Goal: Task Accomplishment & Management: Manage account settings

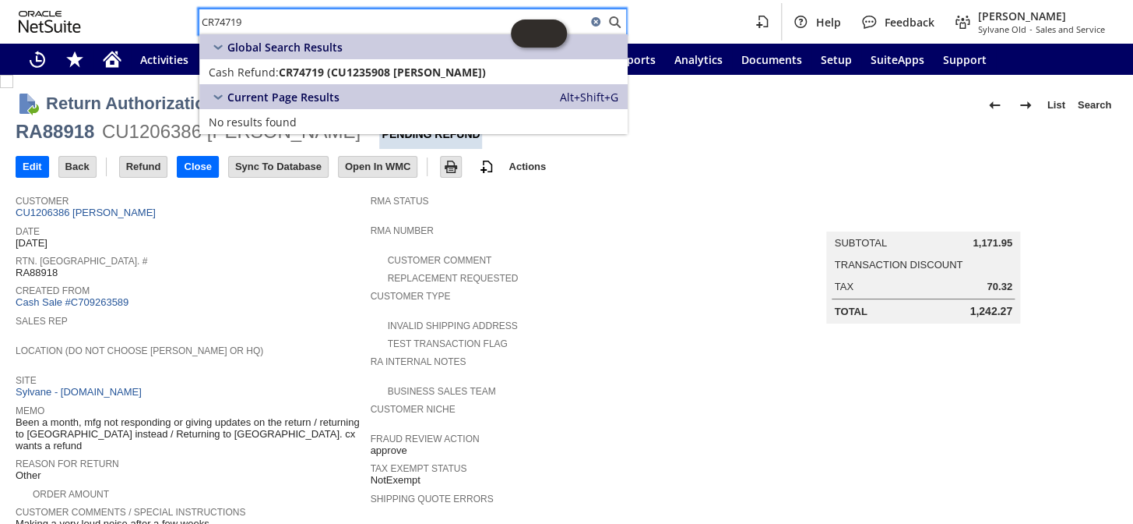
click at [631, 171] on div "Edit Back New Refund Close Print Email" at bounding box center [567, 168] width 1102 height 38
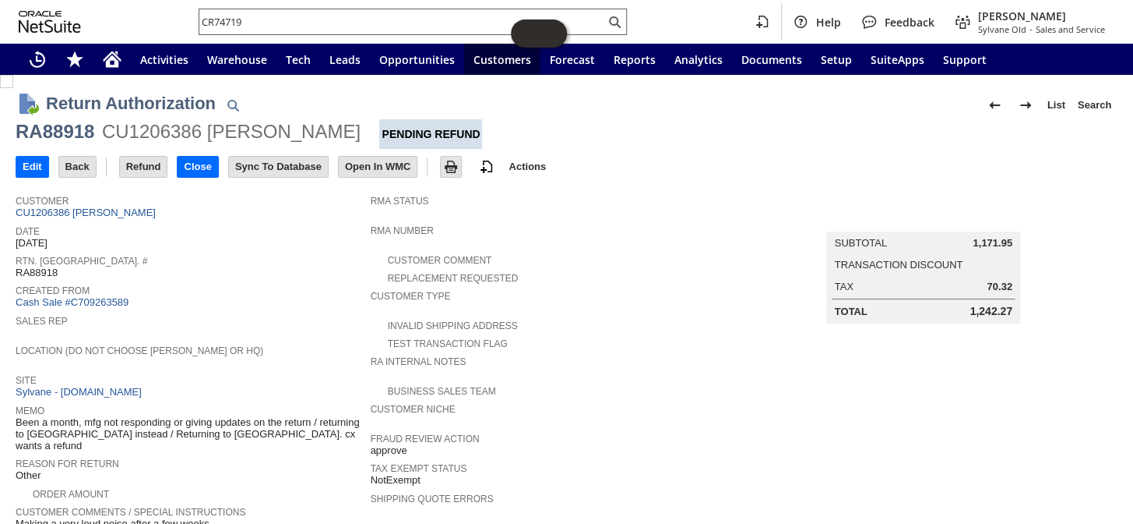
click at [330, 16] on input "CR74719" at bounding box center [402, 21] width 406 height 19
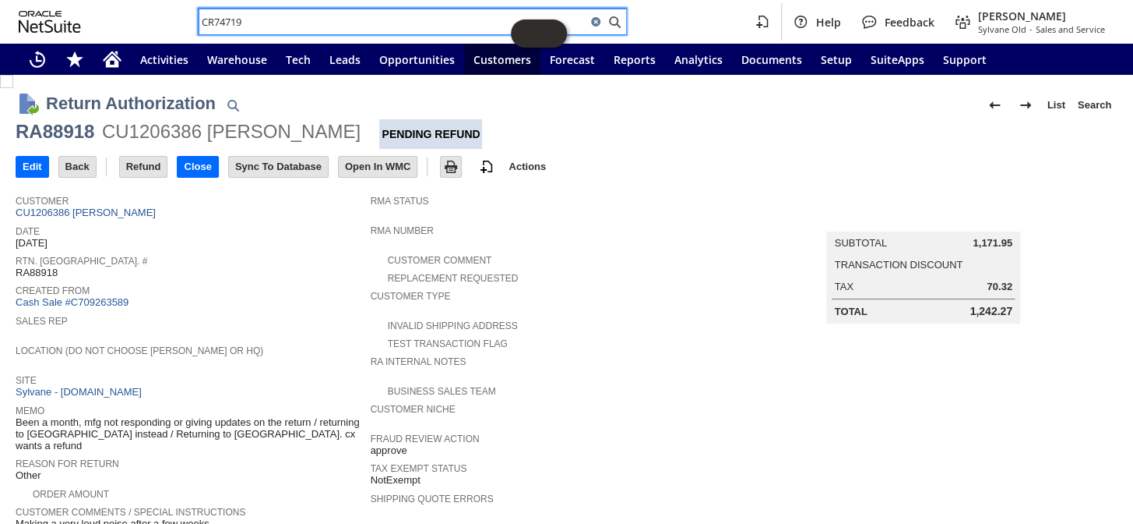
drag, startPoint x: 330, startPoint y: 16, endPoint x: 196, endPoint y: 31, distance: 134.9
click at [152, 18] on div "CR74719 Help Feedback Coby Miller Sylvane Old - Sales and Service" at bounding box center [566, 22] width 1133 height 44
paste input "SO13648"
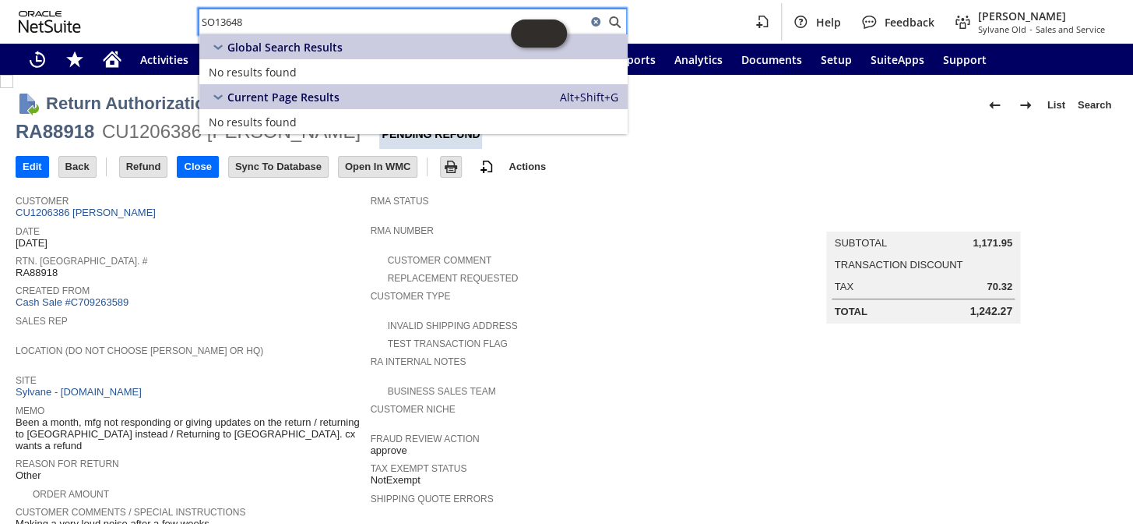
paste input "PO10474"
type input "PO10474"
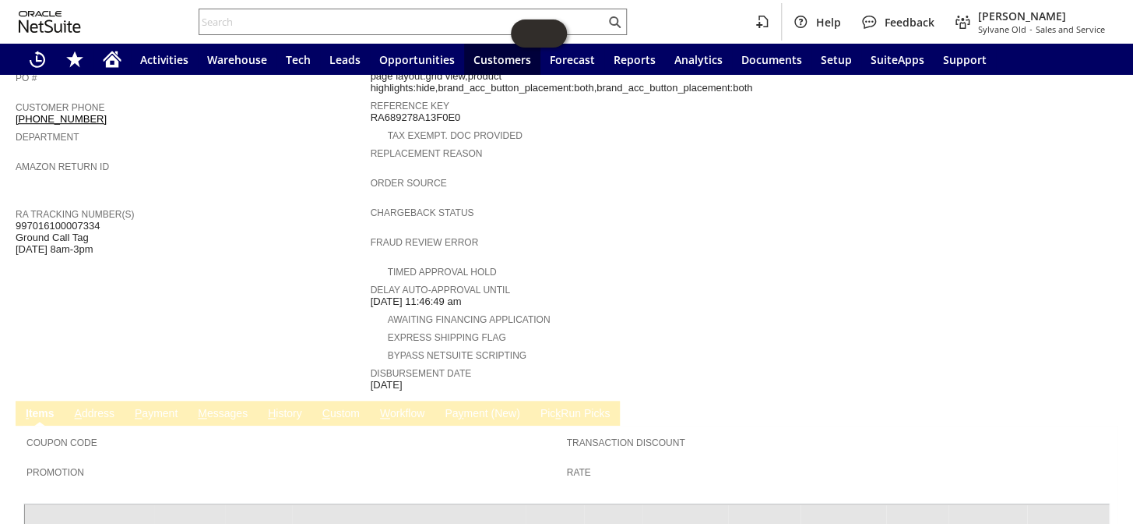
scroll to position [563, 0]
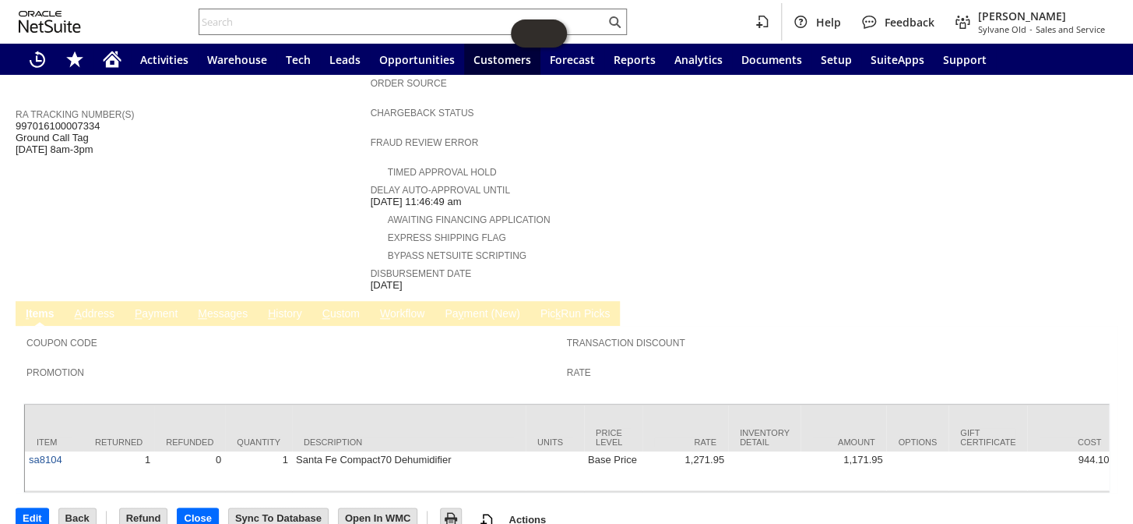
click at [286, 301] on td "H istory" at bounding box center [285, 313] width 55 height 25
click at [285, 307] on link "H istory" at bounding box center [285, 314] width 42 height 15
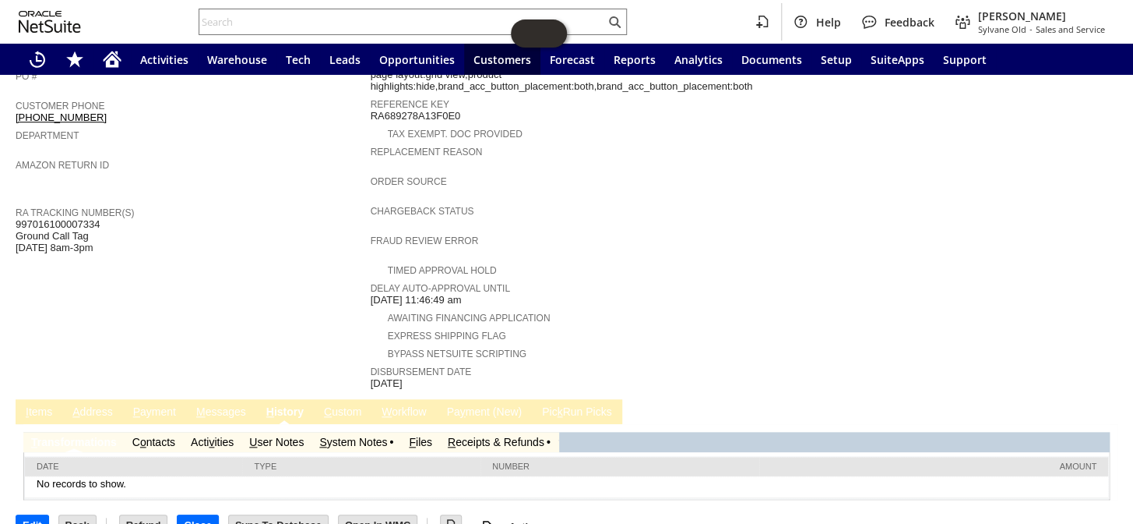
scroll to position [0, 0]
click at [350, 432] on td "S ystem Notes" at bounding box center [357, 442] width 90 height 20
click at [348, 435] on link "S ystem Notes" at bounding box center [353, 441] width 68 height 12
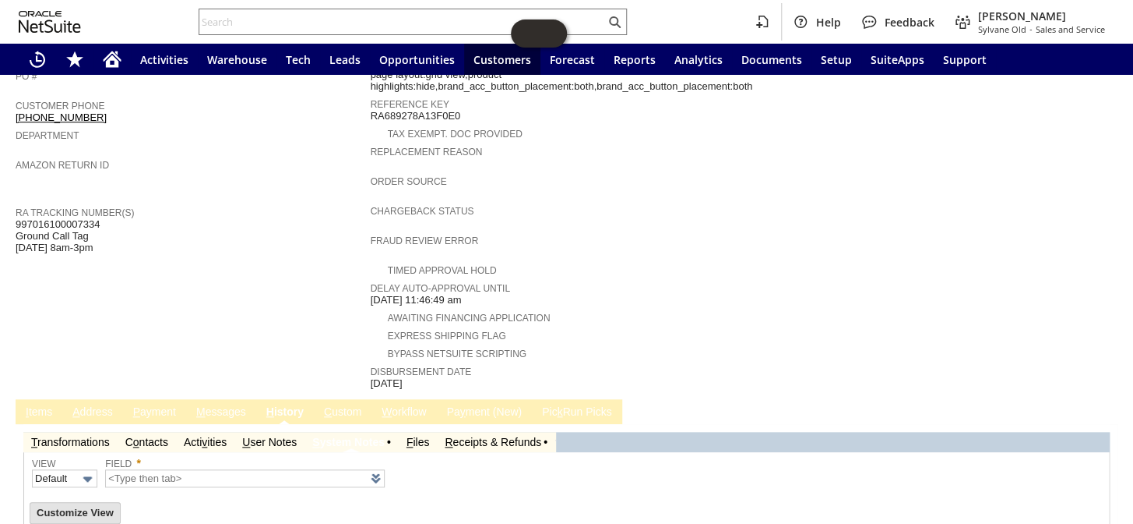
scroll to position [516, 0]
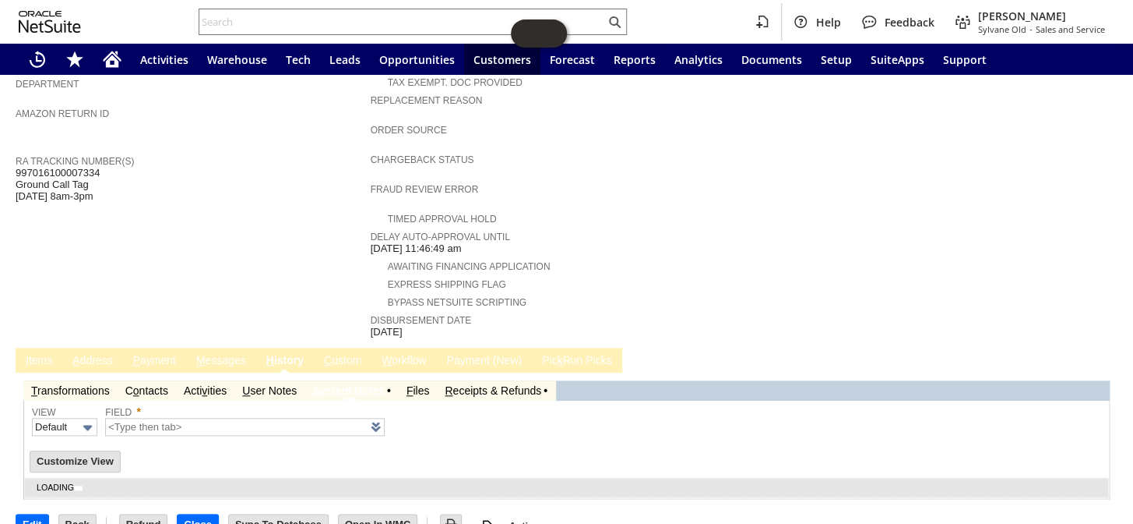
click at [472, 384] on link "R eceipts & Refunds" at bounding box center [493, 390] width 97 height 12
type input "1 to 25 of 85"
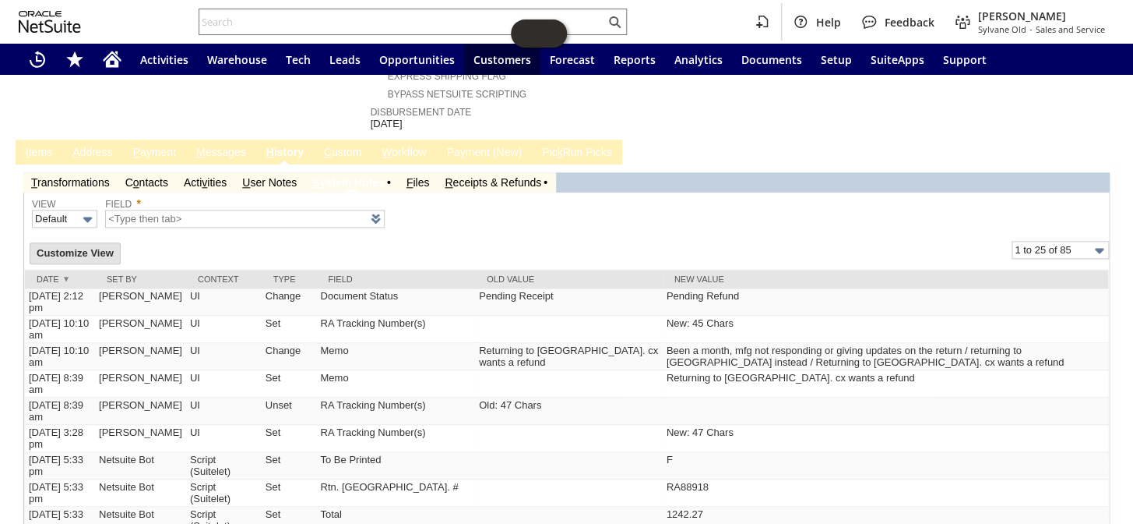
scroll to position [729, 0]
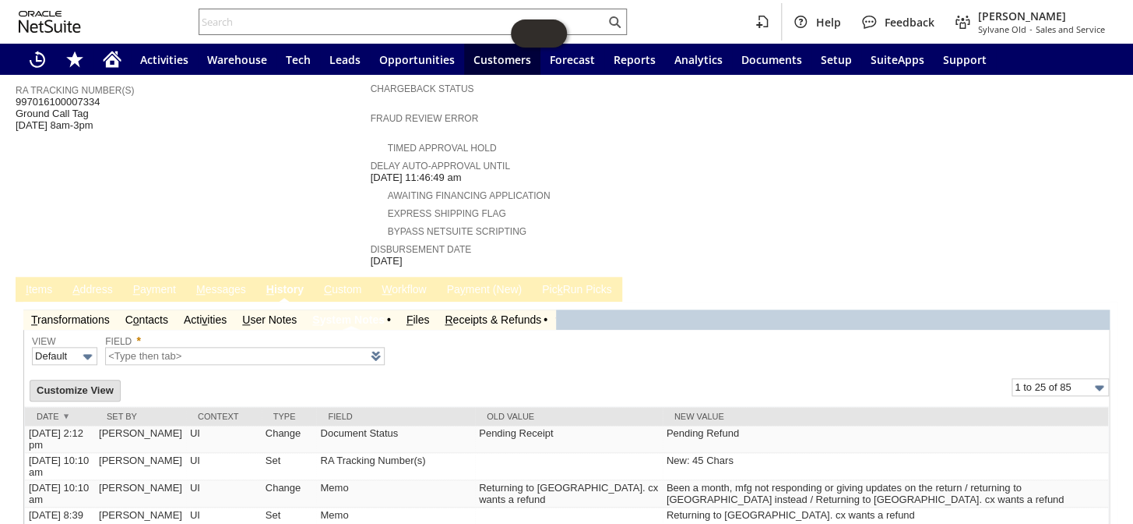
click at [488, 313] on link "R eceipts & Refunds" at bounding box center [493, 319] width 97 height 12
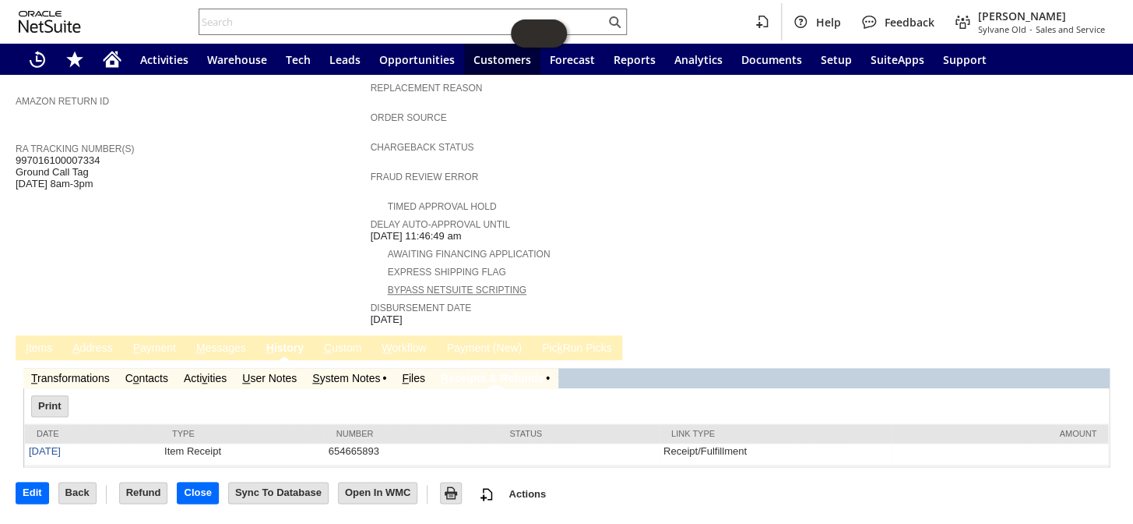
scroll to position [497, 0]
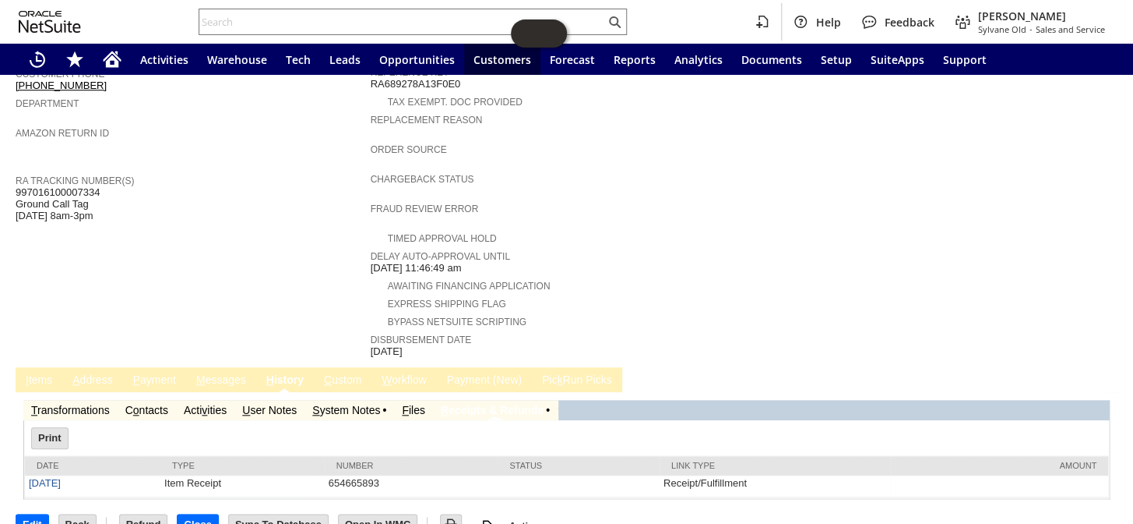
click at [282, 373] on link "H istory" at bounding box center [285, 380] width 45 height 15
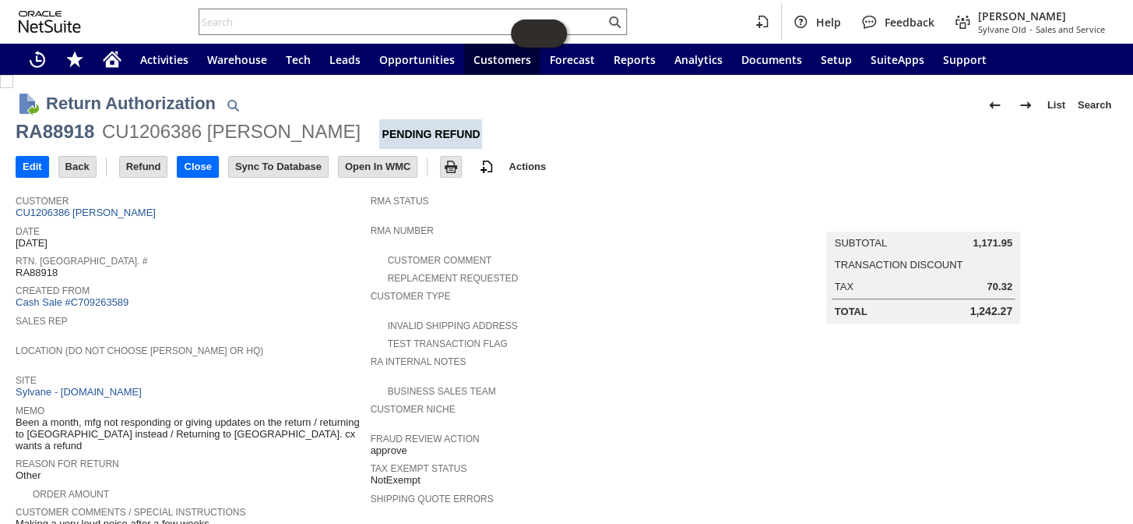
scroll to position [0, 0]
click at [136, 160] on input "Refund" at bounding box center [144, 167] width 48 height 20
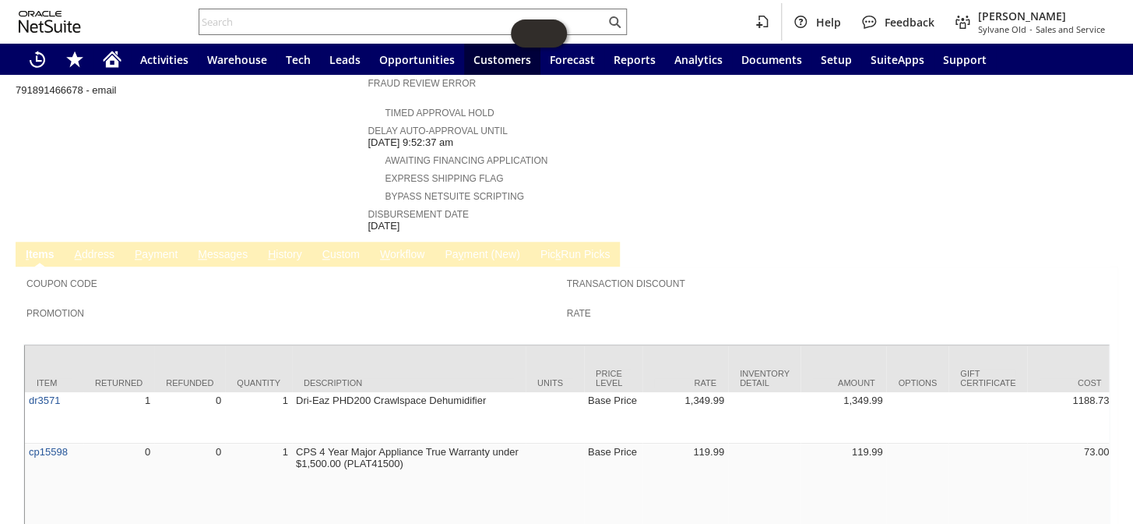
scroll to position [686, 0]
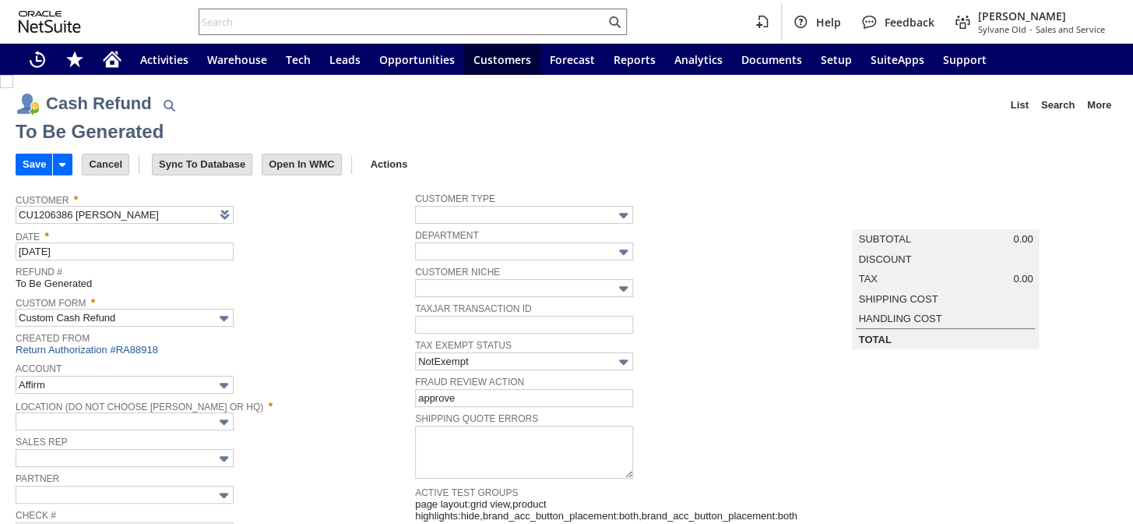
type input "Regions - Merchant 0414"
type input "Headquarters : Head...s : Pending Testing"
type input "Add"
type input "Copy Previous"
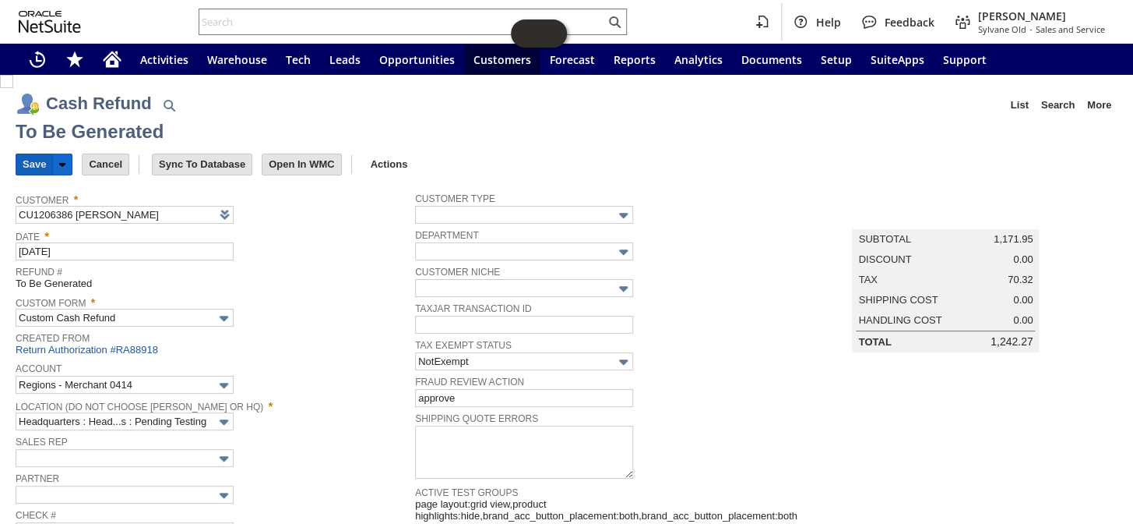
click at [24, 159] on input "Save" at bounding box center [34, 164] width 36 height 20
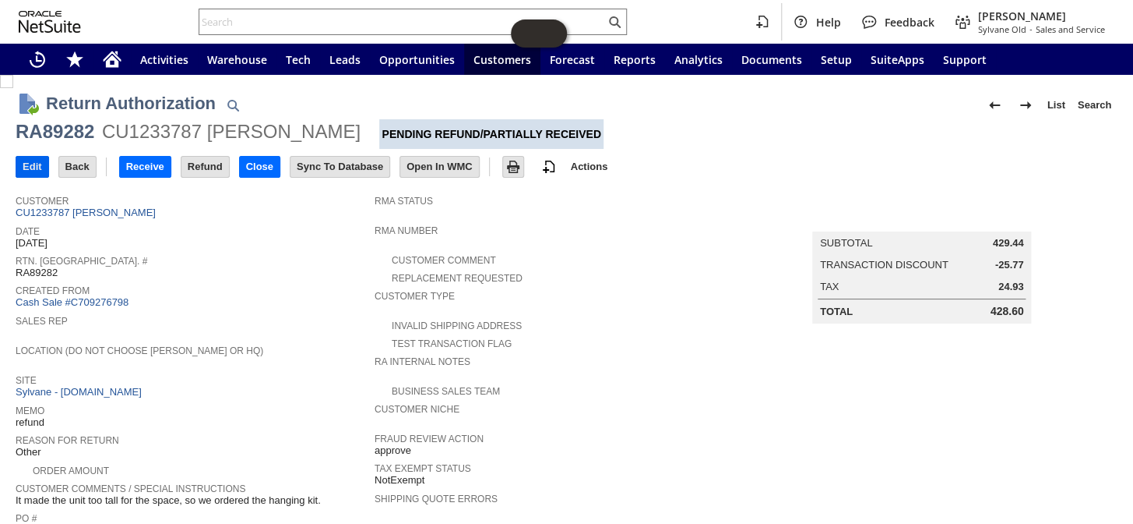
click at [38, 167] on input "Edit" at bounding box center [32, 167] width 32 height 20
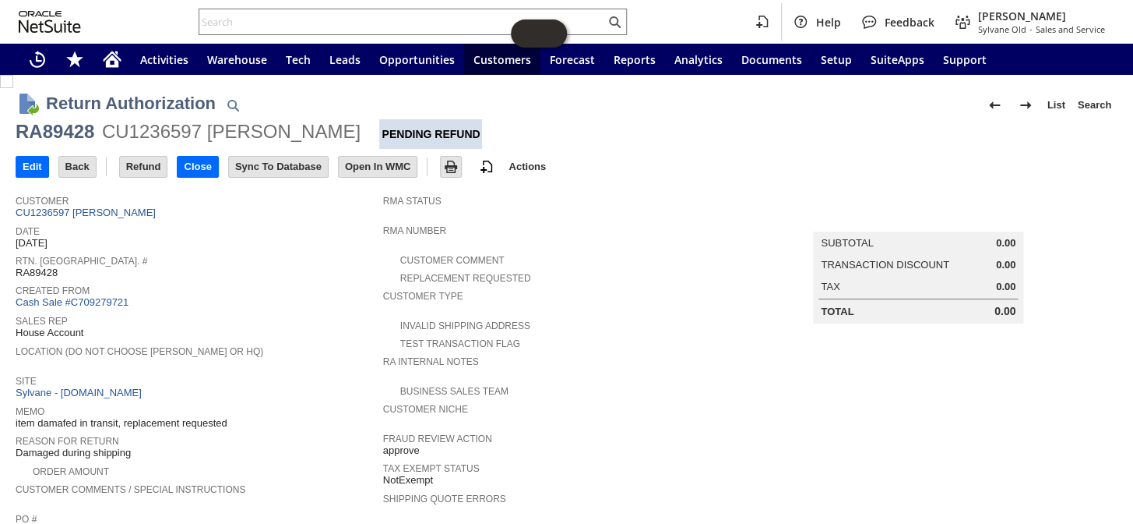
click at [102, 205] on span "Customer" at bounding box center [196, 199] width 360 height 16
click at [101, 208] on link "CU1236597 Geraldine Morse" at bounding box center [88, 212] width 144 height 12
click at [121, 206] on link "CU1236347 Gary L Jaehnel" at bounding box center [88, 212] width 144 height 12
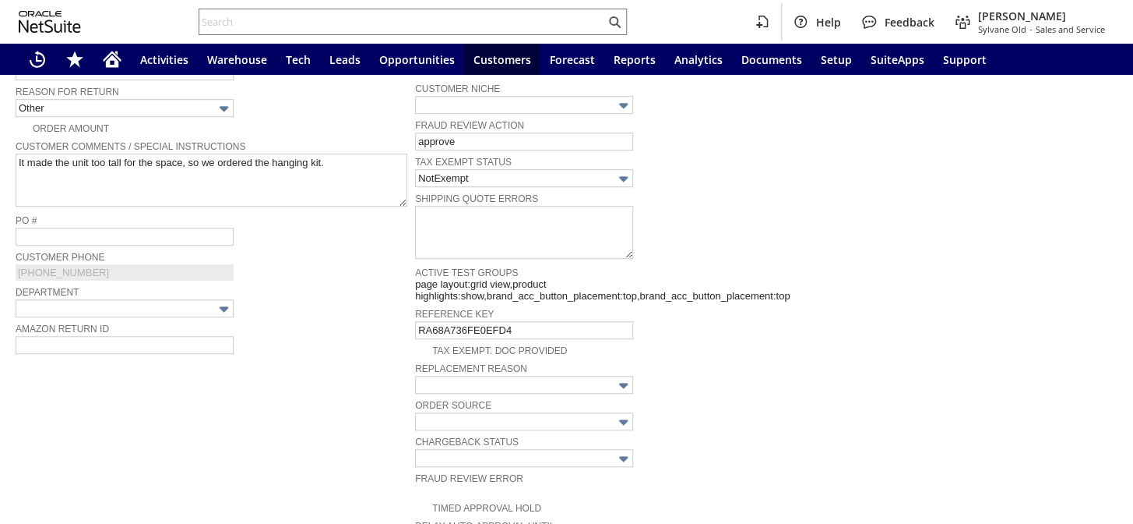
scroll to position [925, 0]
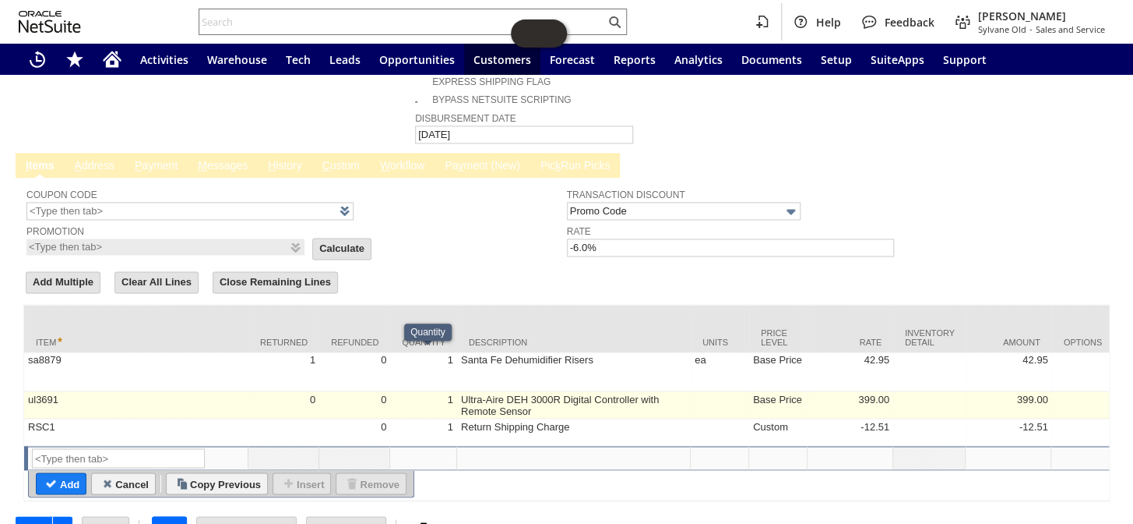
click at [401, 391] on td "1" at bounding box center [423, 404] width 67 height 27
type input "1"
type input "ul3691"
type input "OK"
type input "Make Copy"
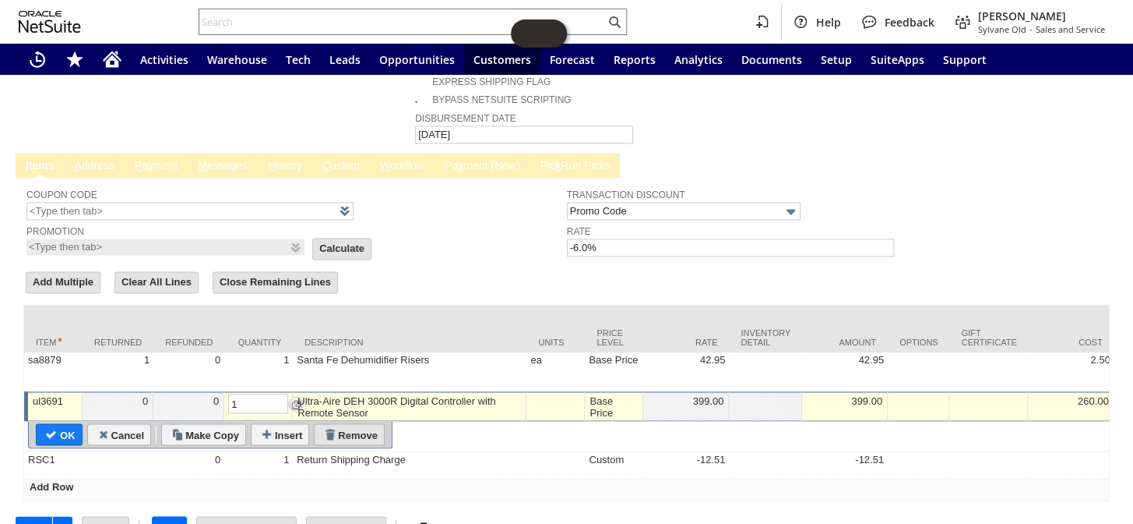
click at [372, 424] on input "Remove" at bounding box center [349, 434] width 69 height 20
type input "RSC1"
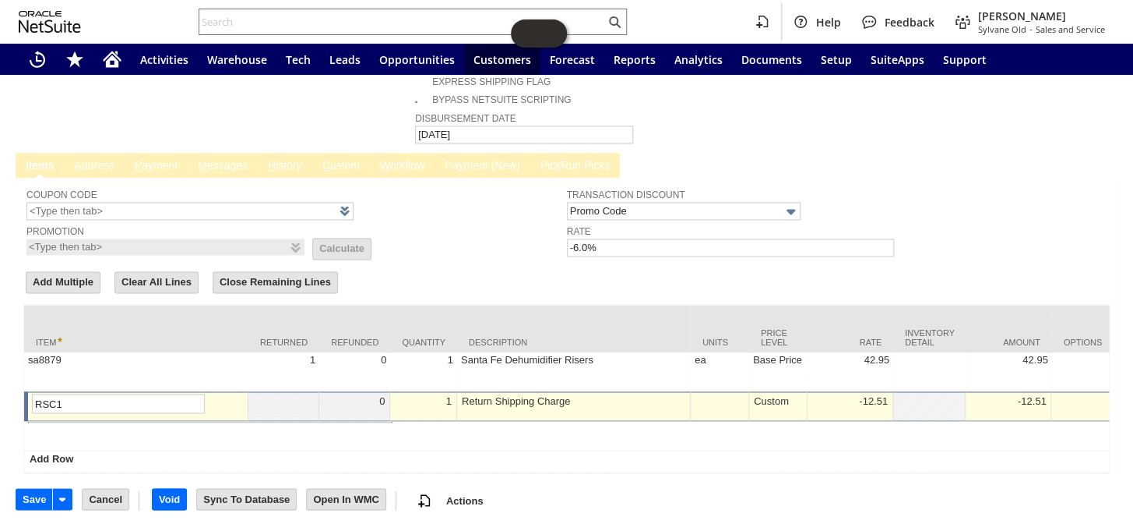
scroll to position [898, 0]
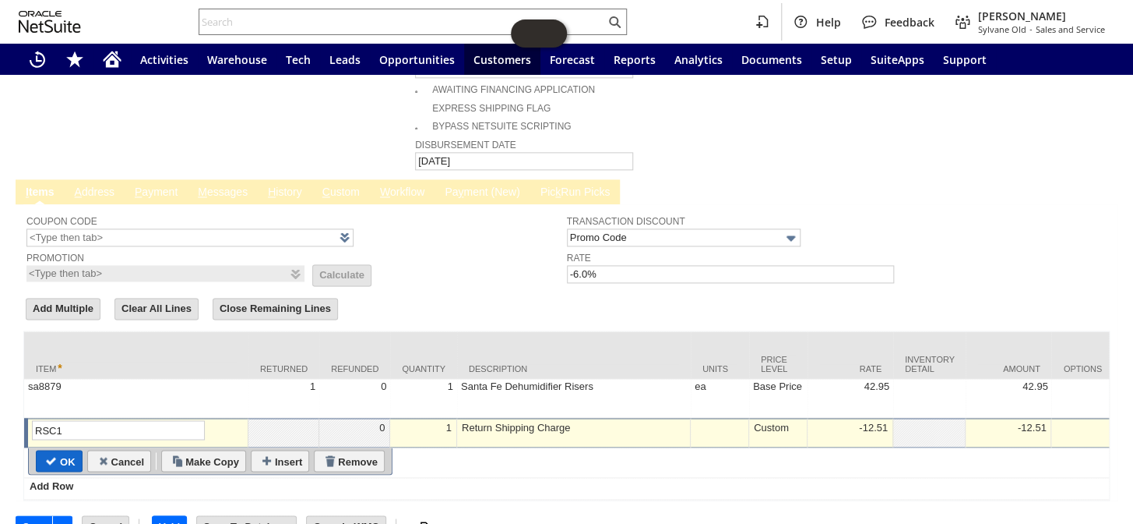
click at [57, 450] on input "OK" at bounding box center [59, 460] width 45 height 20
type input "Add"
type input "Copy Previous"
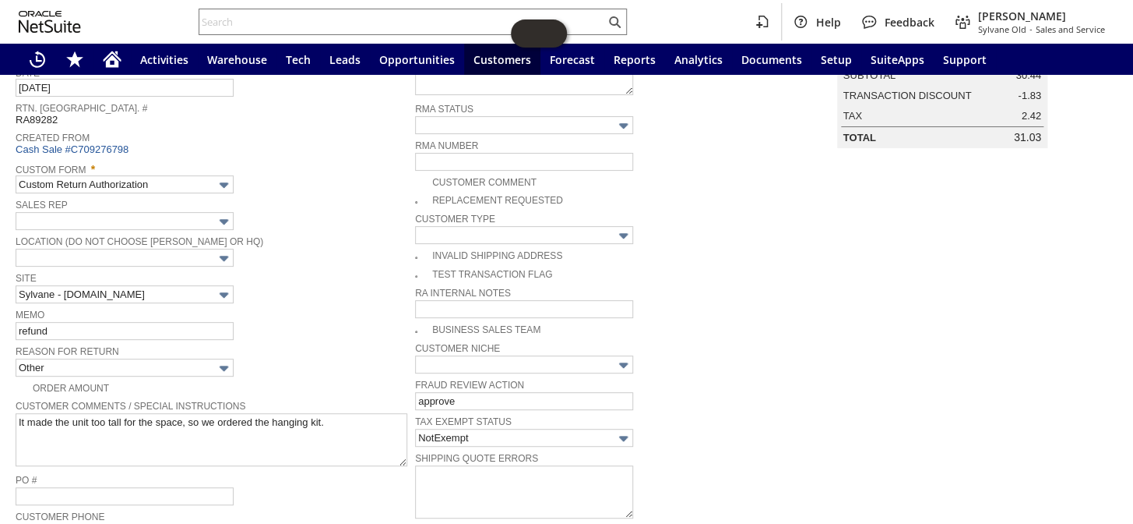
scroll to position [48, 0]
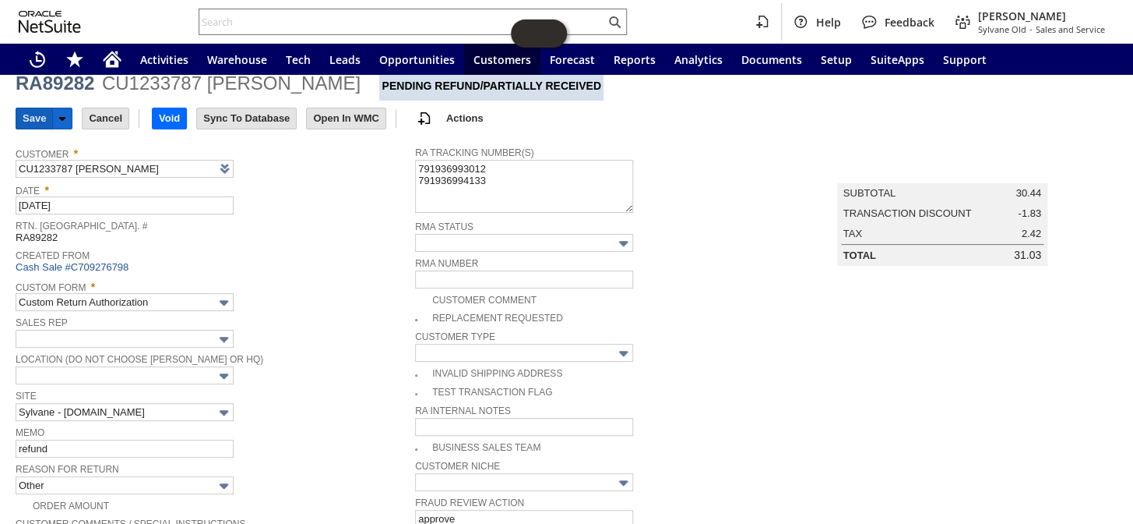
click at [32, 110] on input "Save" at bounding box center [34, 118] width 36 height 20
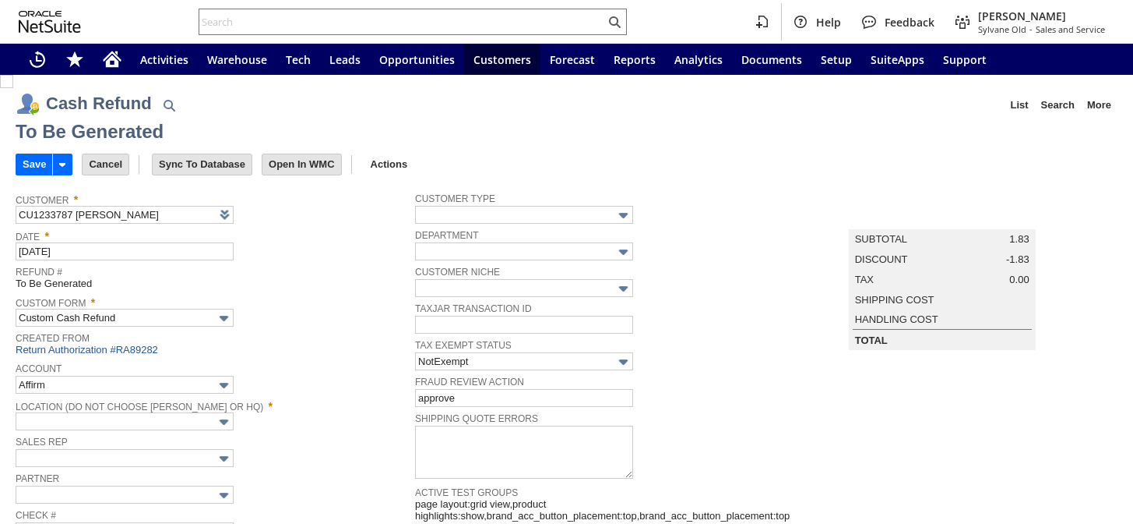
type input "Regions - Merchant 0414"
type input "Headquarters : Head...s : Pending Testing"
type input "Add"
type input "Copy Previous"
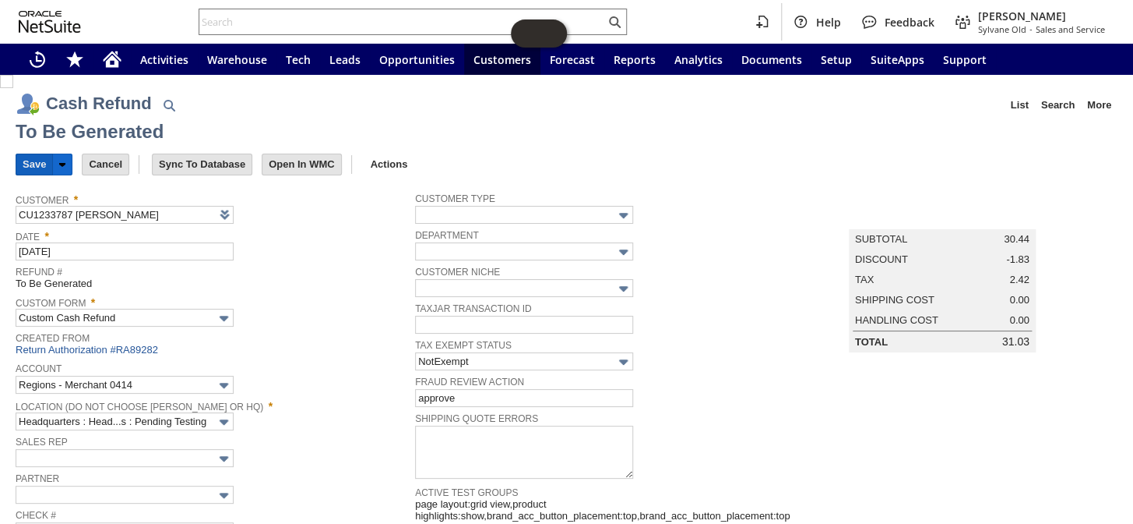
click at [34, 163] on input "Save" at bounding box center [34, 164] width 36 height 20
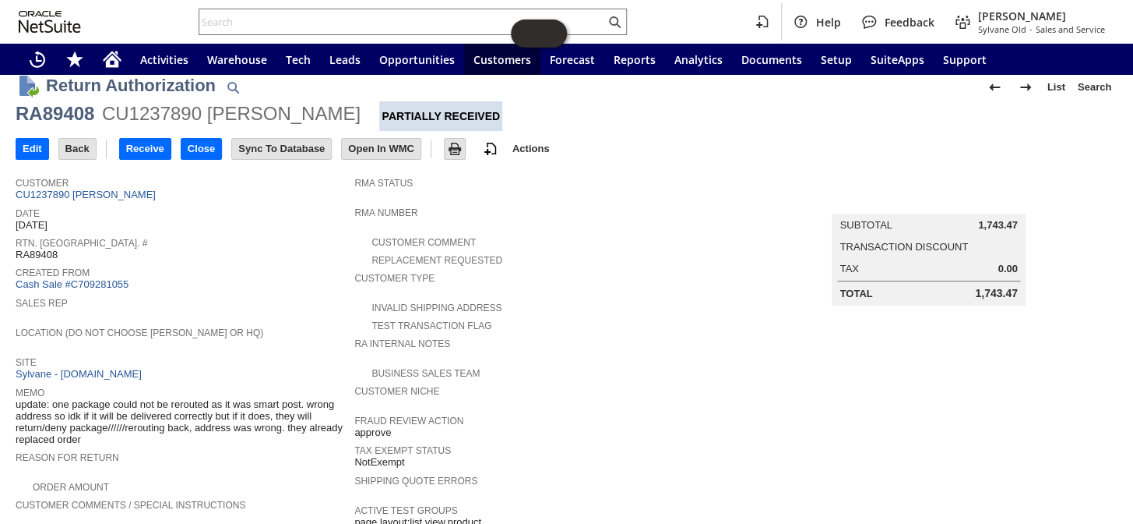
scroll to position [4, 0]
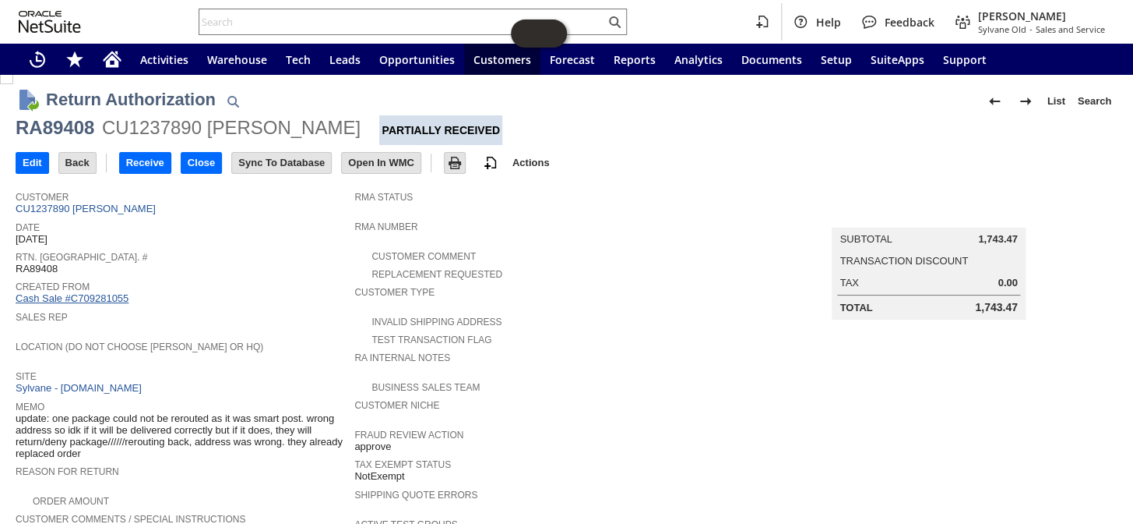
click at [117, 292] on link "Cash Sale #C709281055" at bounding box center [72, 298] width 113 height 12
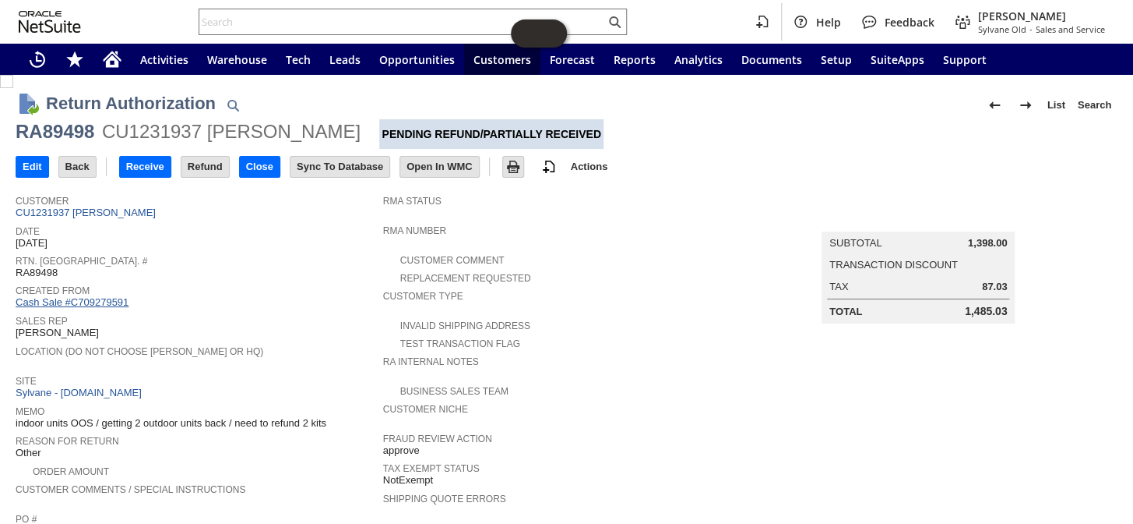
click at [82, 296] on link "Cash Sale #C709279591" at bounding box center [72, 302] width 113 height 12
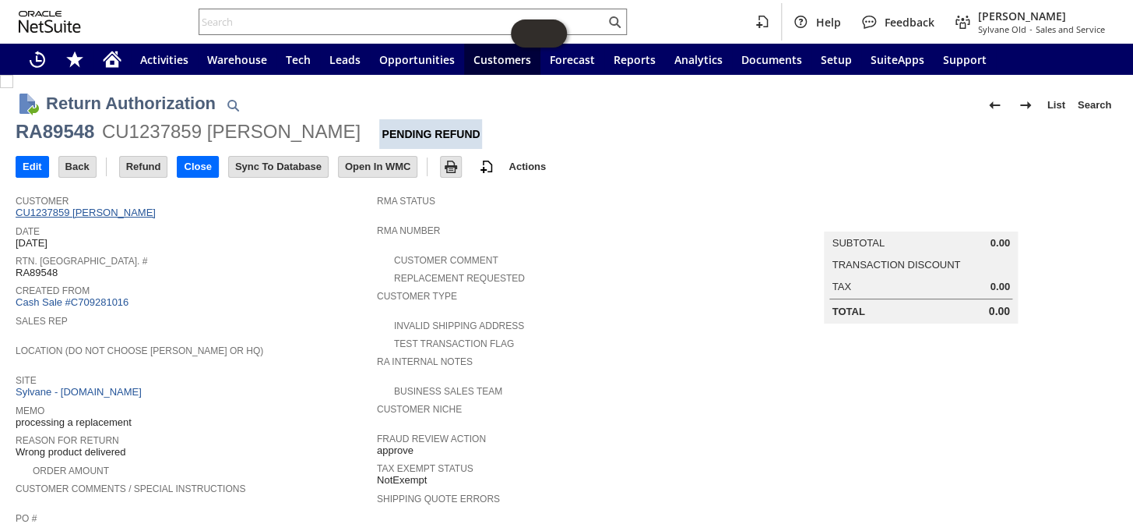
click at [121, 208] on link "CU1237859 Timothy Coon" at bounding box center [88, 212] width 144 height 12
click at [148, 163] on input "Refund" at bounding box center [144, 167] width 48 height 20
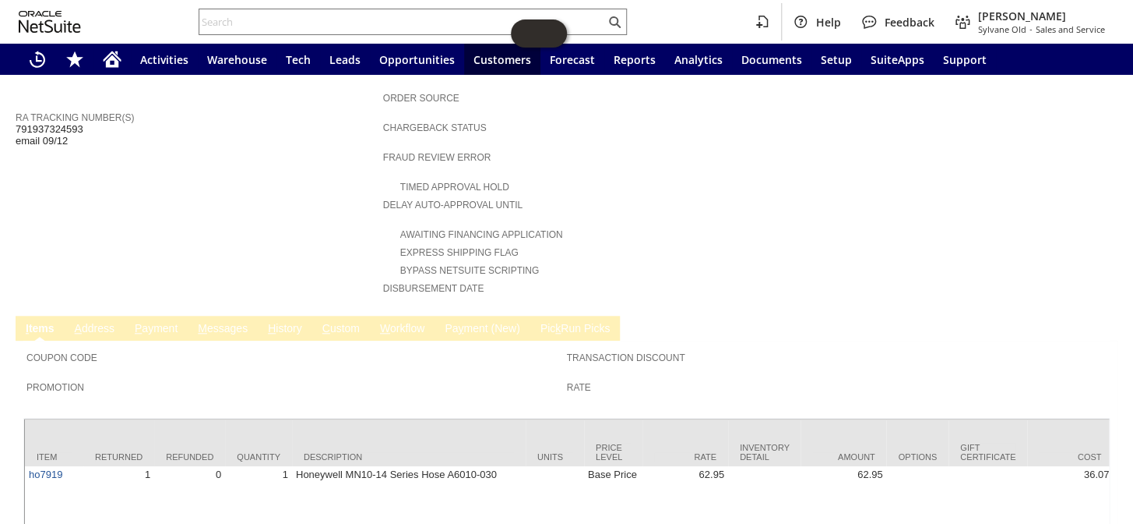
scroll to position [538, 0]
click at [286, 322] on link "H istory" at bounding box center [285, 329] width 42 height 15
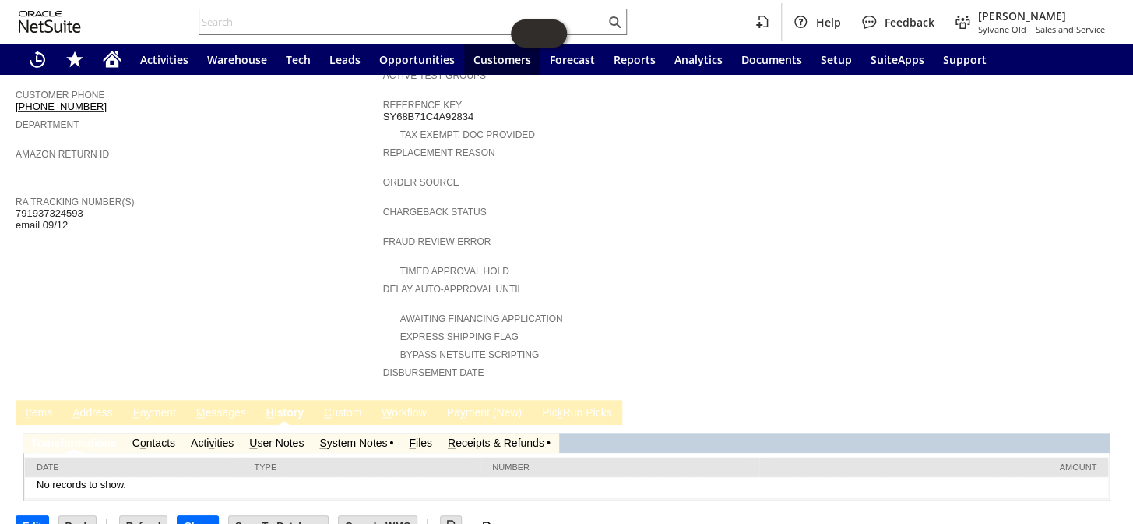
scroll to position [0, 0]
click at [386, 436] on link "S ystem Notes" at bounding box center [353, 442] width 68 height 12
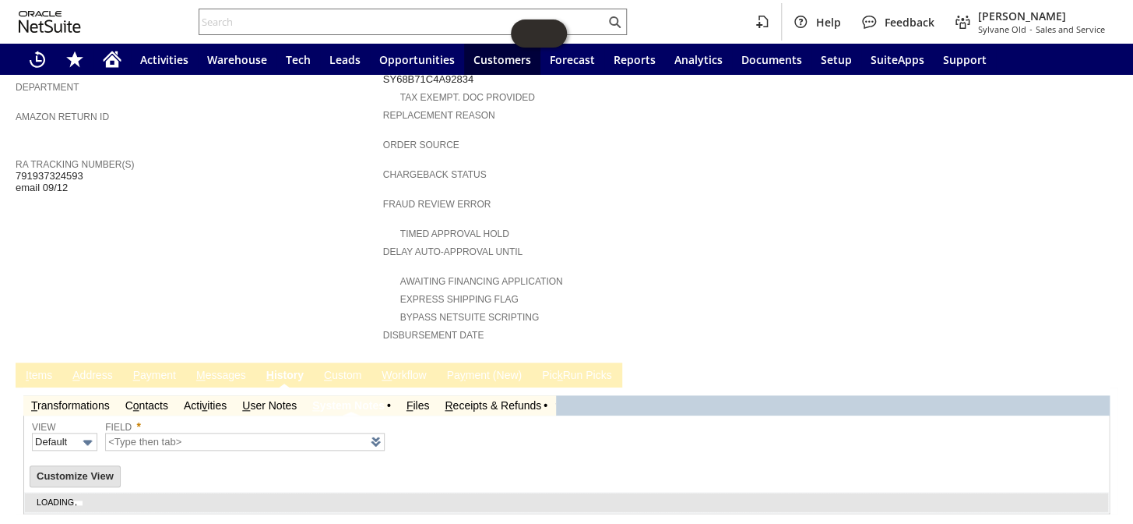
scroll to position [506, 0]
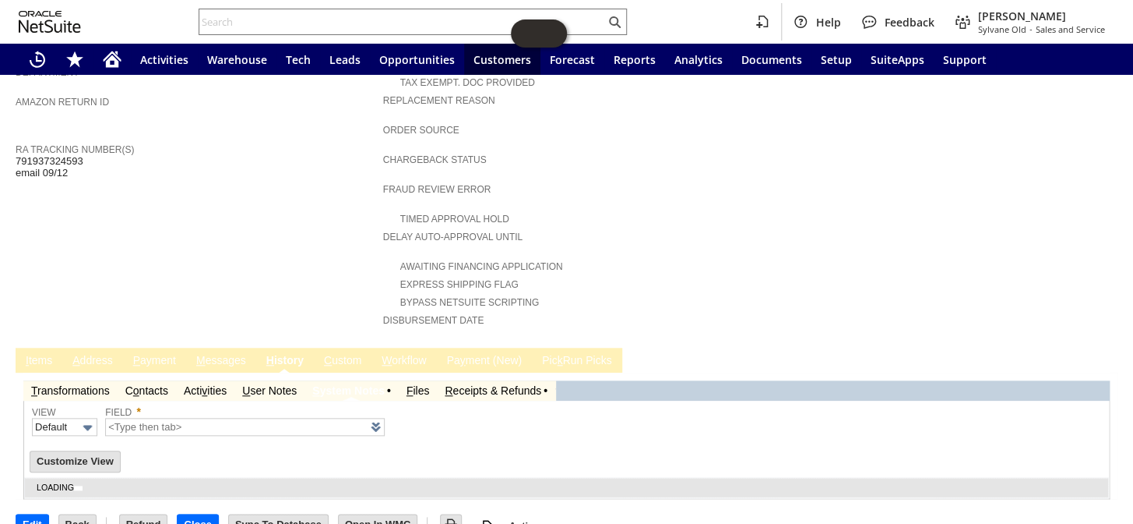
type input "1 to 25 of 79"
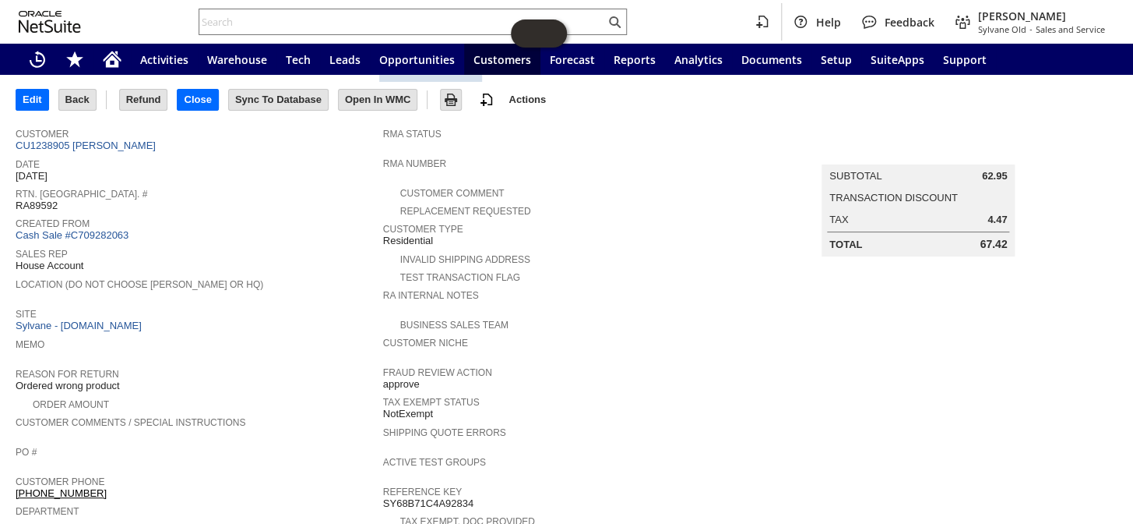
scroll to position [0, 0]
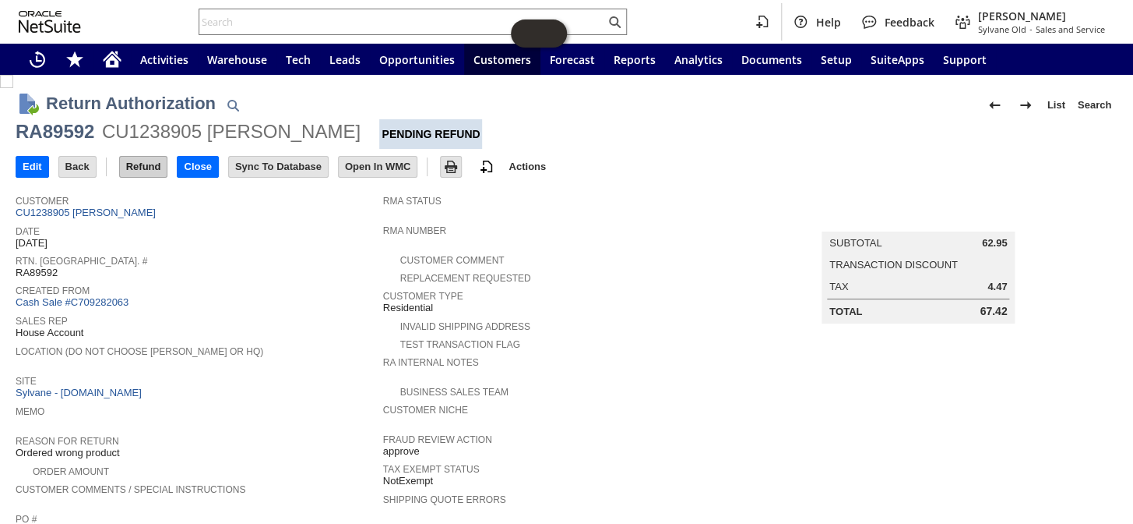
click at [125, 160] on input "Refund" at bounding box center [144, 167] width 48 height 20
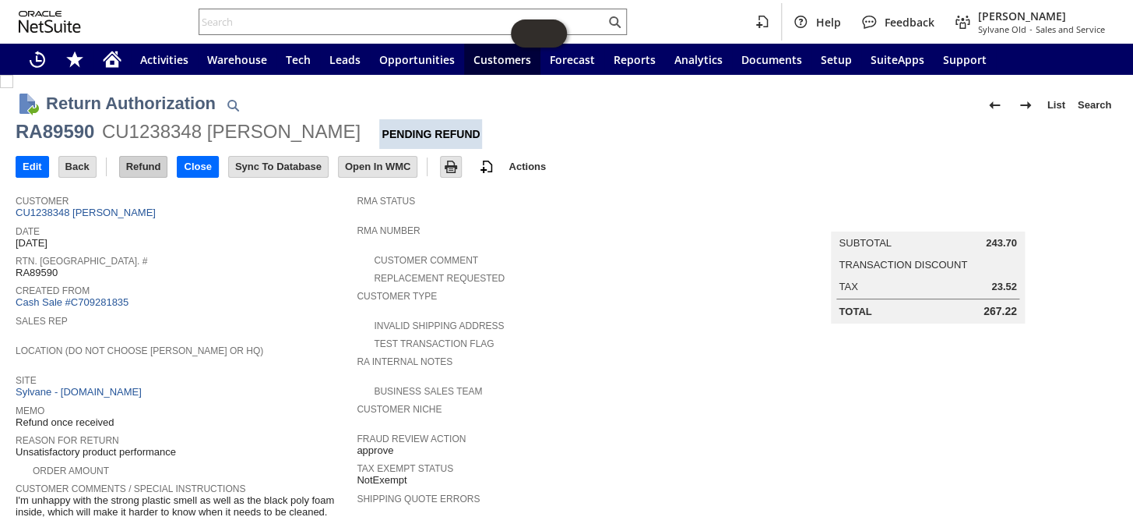
click at [142, 160] on input "Refund" at bounding box center [144, 167] width 48 height 20
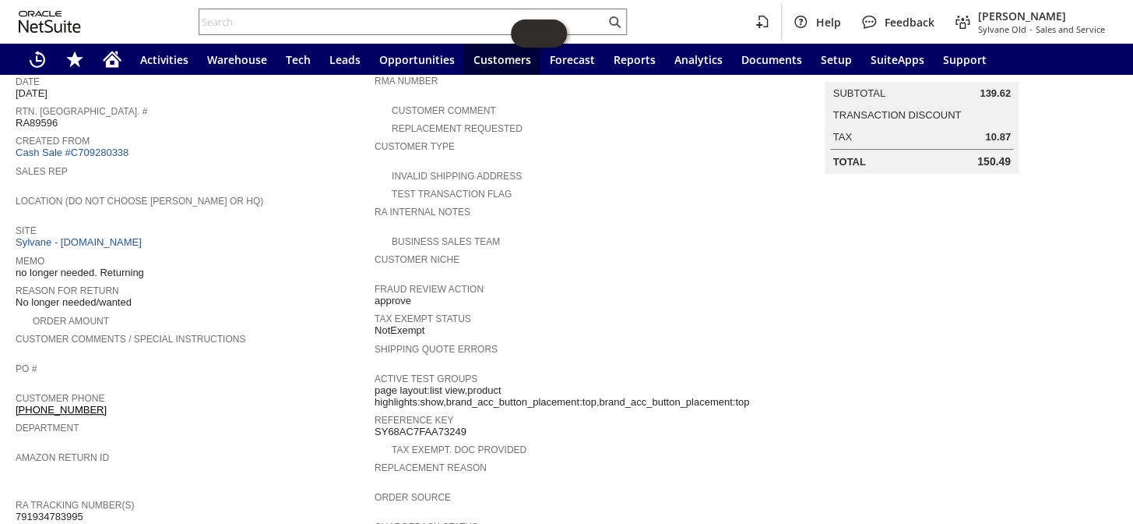
scroll to position [47, 0]
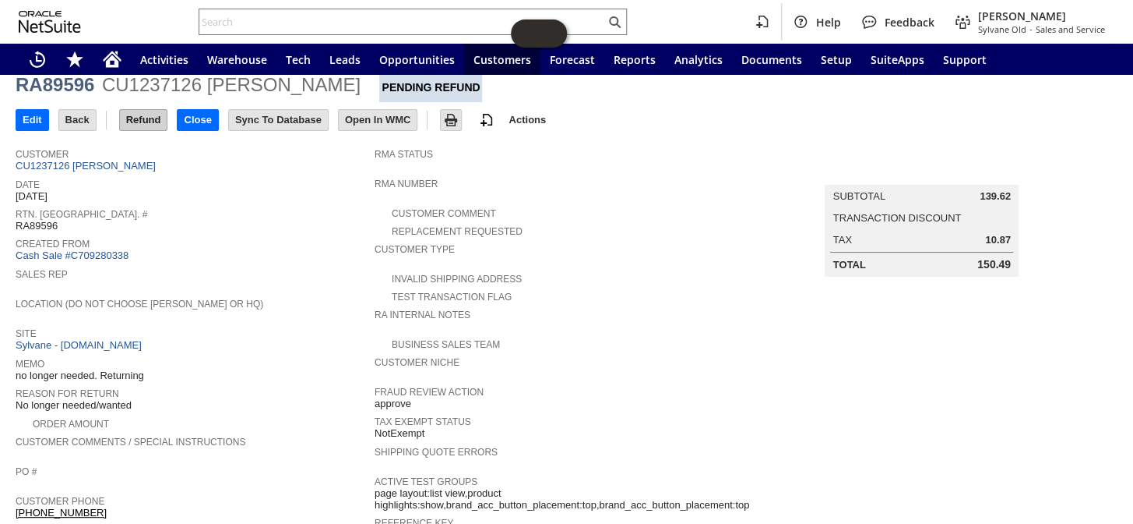
click at [147, 114] on input "Refund" at bounding box center [144, 120] width 48 height 20
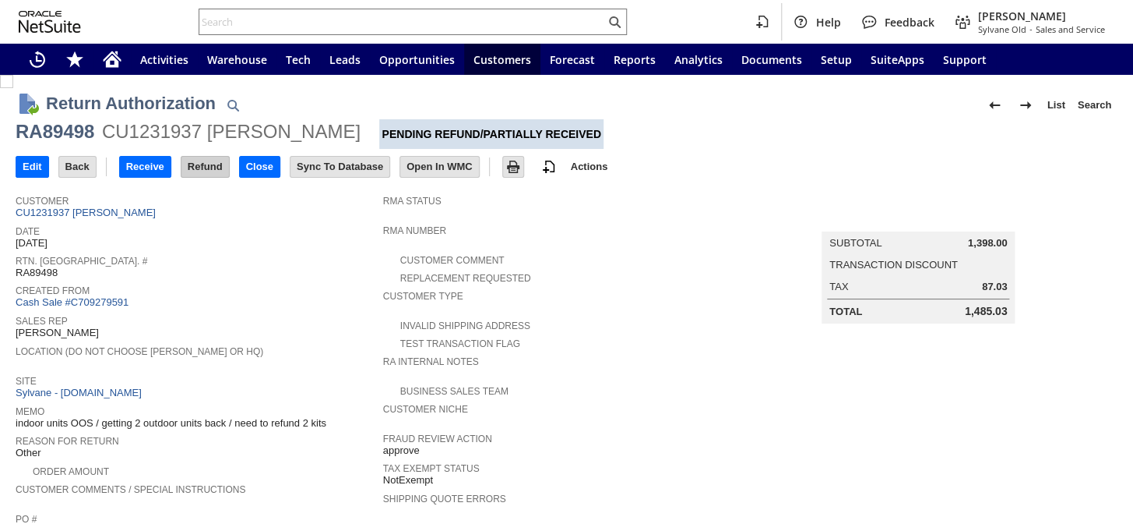
click at [199, 156] on td "Refund" at bounding box center [205, 167] width 49 height 22
click at [210, 171] on input "Refund" at bounding box center [206, 167] width 48 height 20
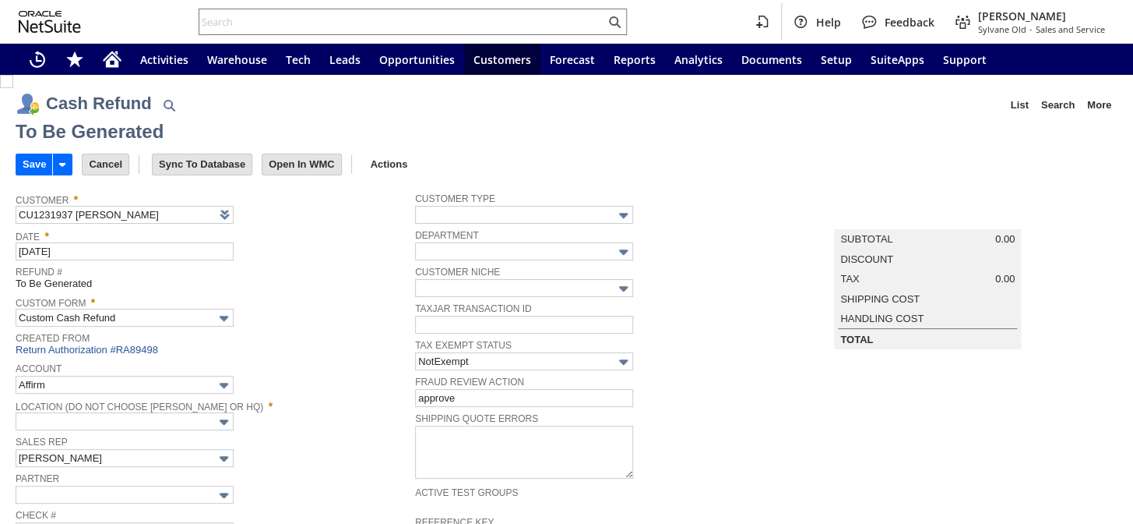
type input "Regions - Merchant 0414"
type input "Headquarters : Head...s : Pending Testing"
type input "Add"
type input "Copy Previous"
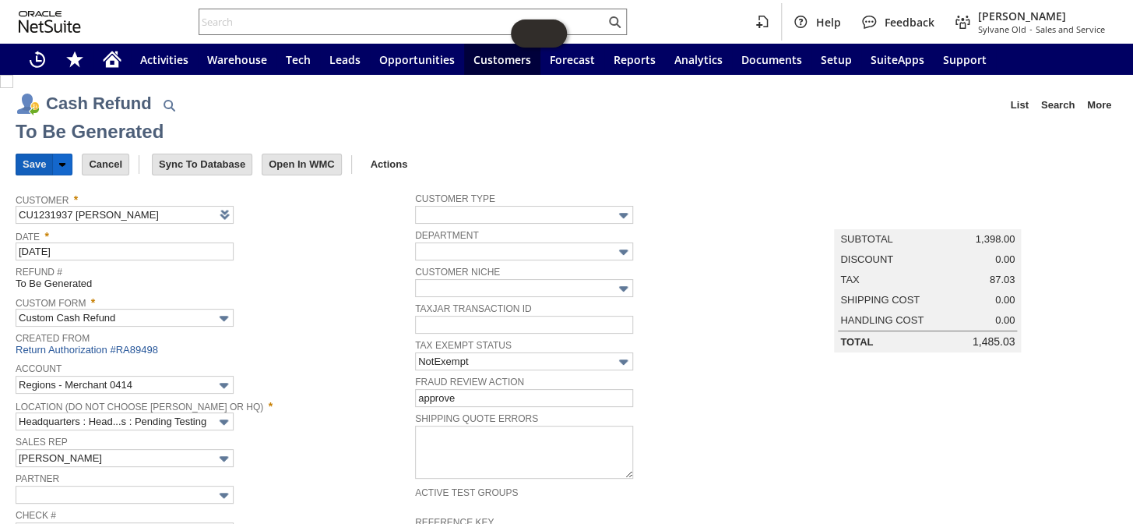
click at [26, 164] on input "Save" at bounding box center [34, 164] width 36 height 20
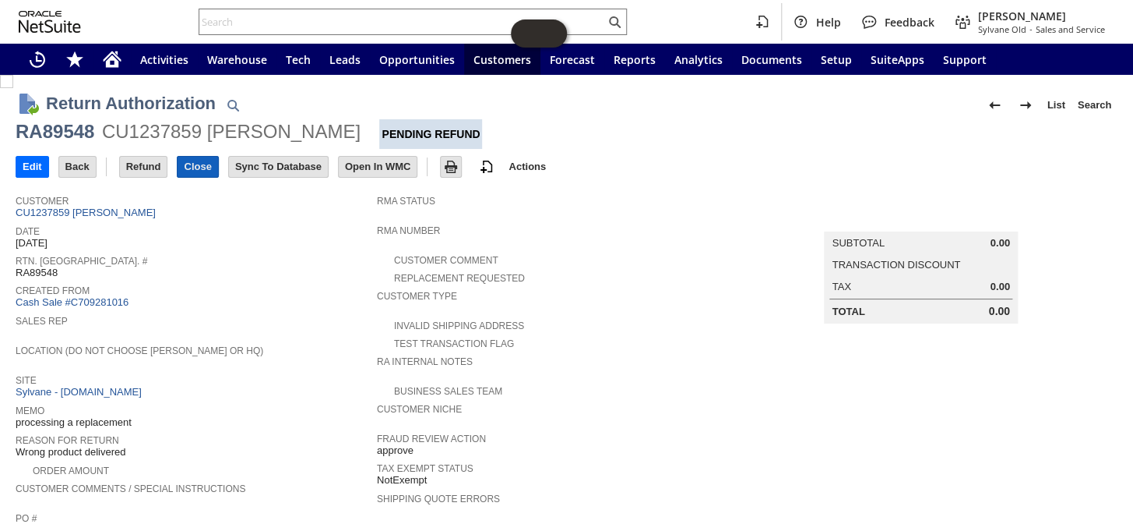
click at [206, 164] on input "Close" at bounding box center [198, 167] width 40 height 20
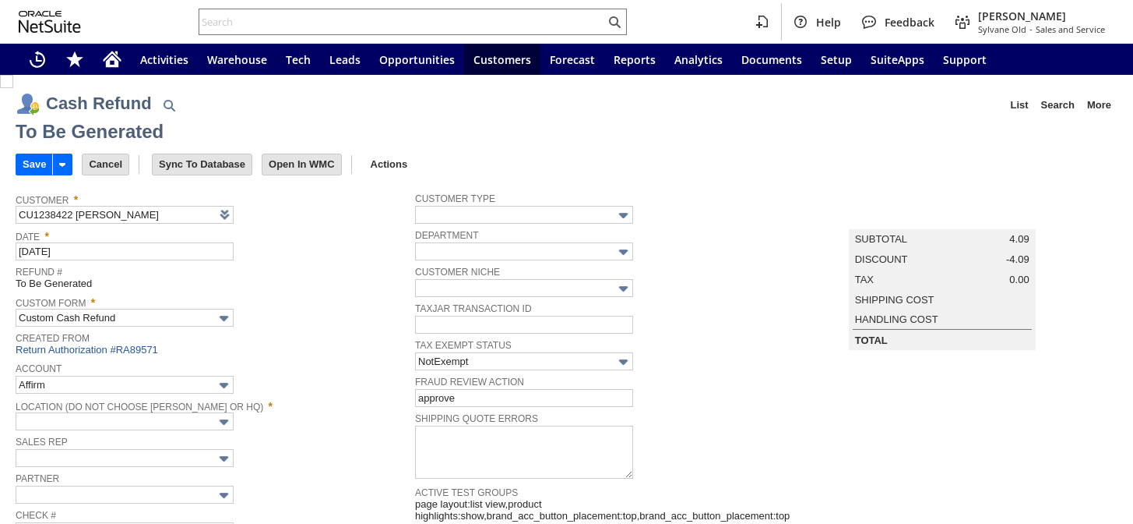
type input "Regions - Merchant 0414"
type input "Headquarters : Head...s : Pending Testing"
type input "[DATE]5"
type input "Buy [DATE] Discount"
type input "-5.0%"
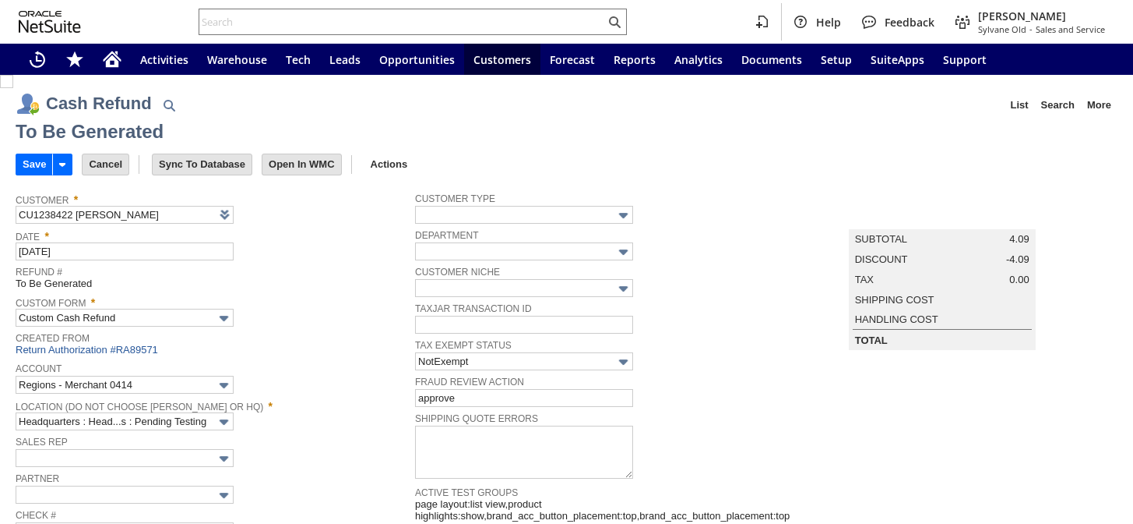
type input "Add"
type input "Copy Previous"
click at [26, 161] on input "Save" at bounding box center [34, 164] width 36 height 20
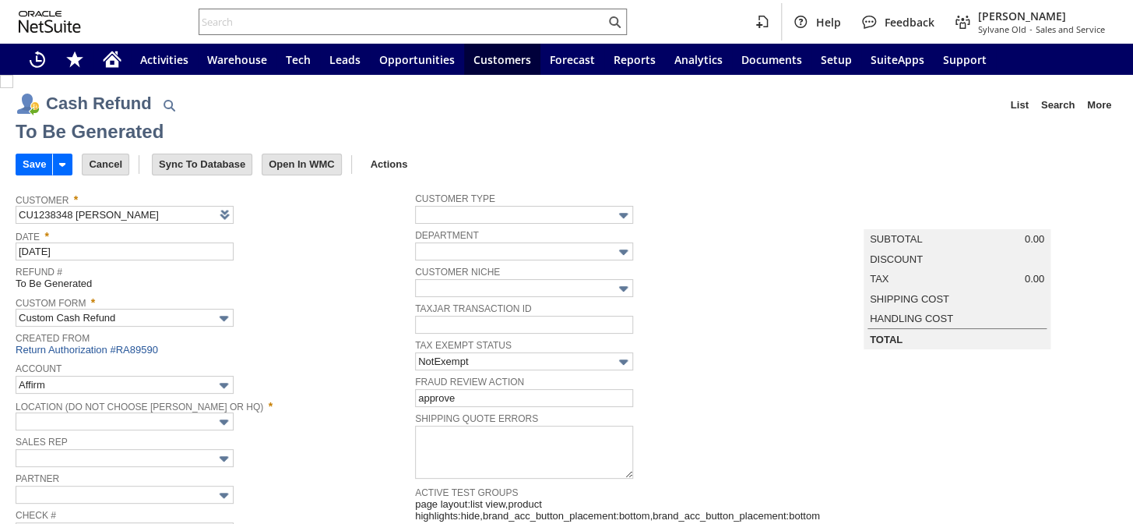
type input "Regions - Merchant 0414"
type input "Headquarters : Head...s : Pending Testing"
type input "Add"
type input "Copy Previous"
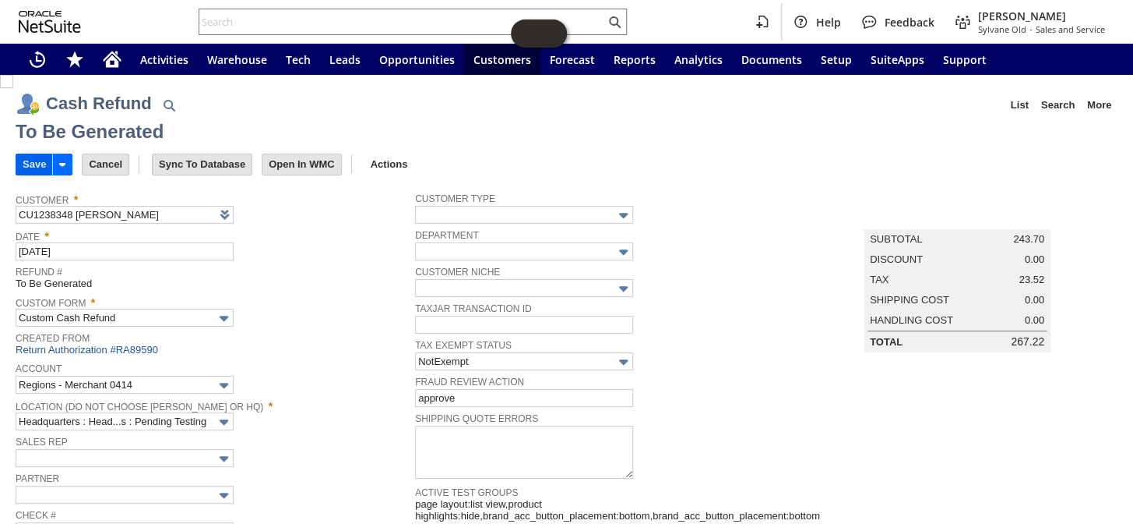
click at [16, 157] on td "Save" at bounding box center [34, 164] width 37 height 22
click at [26, 159] on input "Save" at bounding box center [34, 164] width 36 height 20
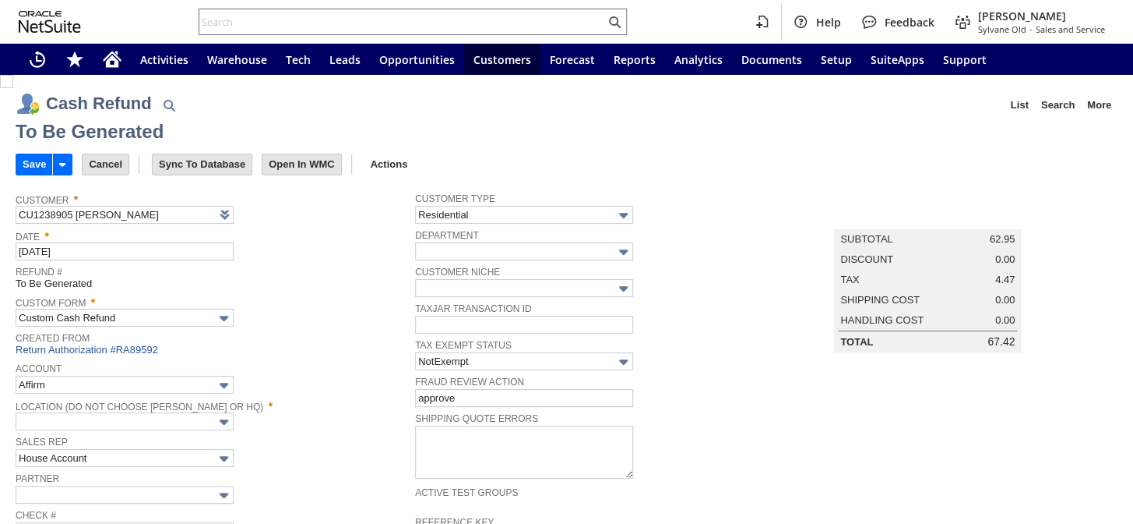
type input "Regions - Merchant 0414"
type input "Headquarters : Head...s : Pending Testing"
click at [29, 167] on input "Save" at bounding box center [34, 164] width 36 height 20
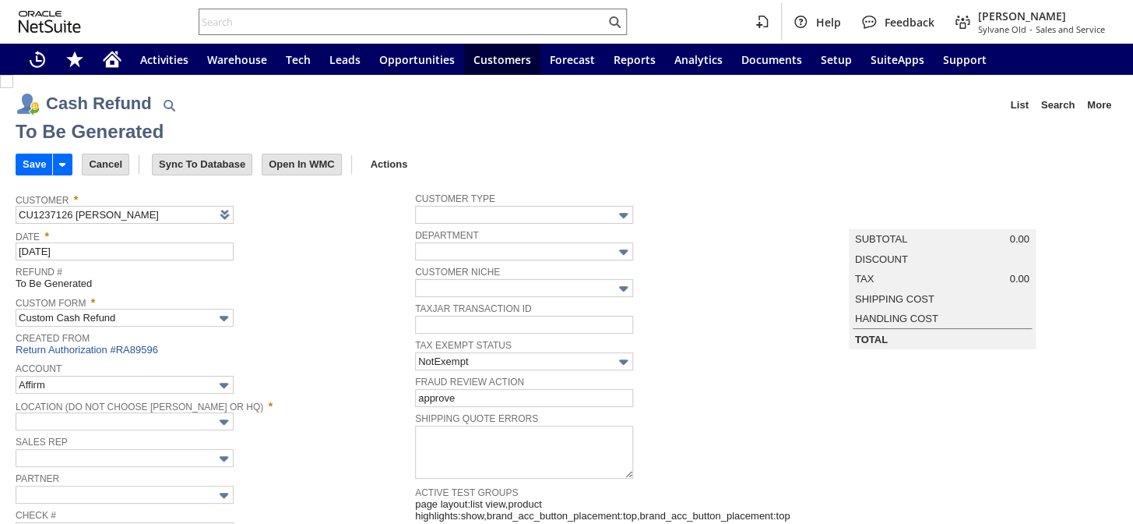
type input "Regions - Merchant 0414"
type input "Headquarters : Head...s : Pending Testing"
type input "Add"
type input "Copy Previous"
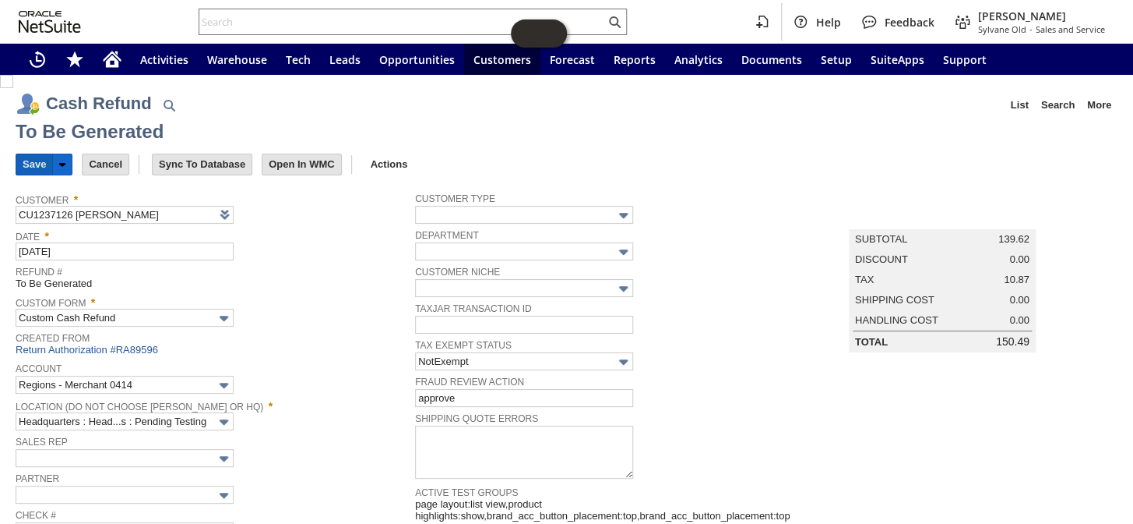
click at [33, 162] on input "Save" at bounding box center [34, 164] width 36 height 20
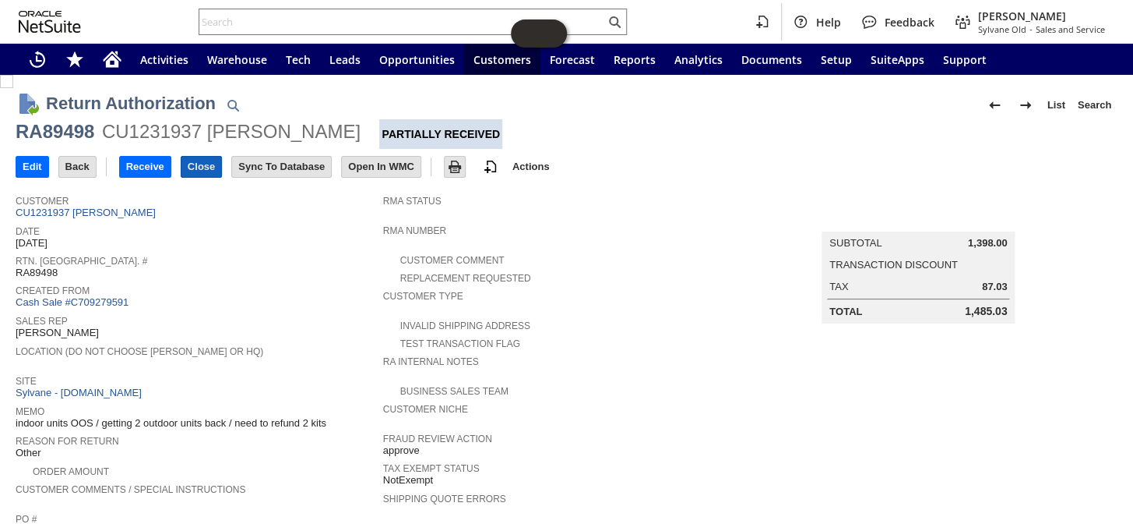
click at [200, 161] on input "Close" at bounding box center [202, 167] width 40 height 20
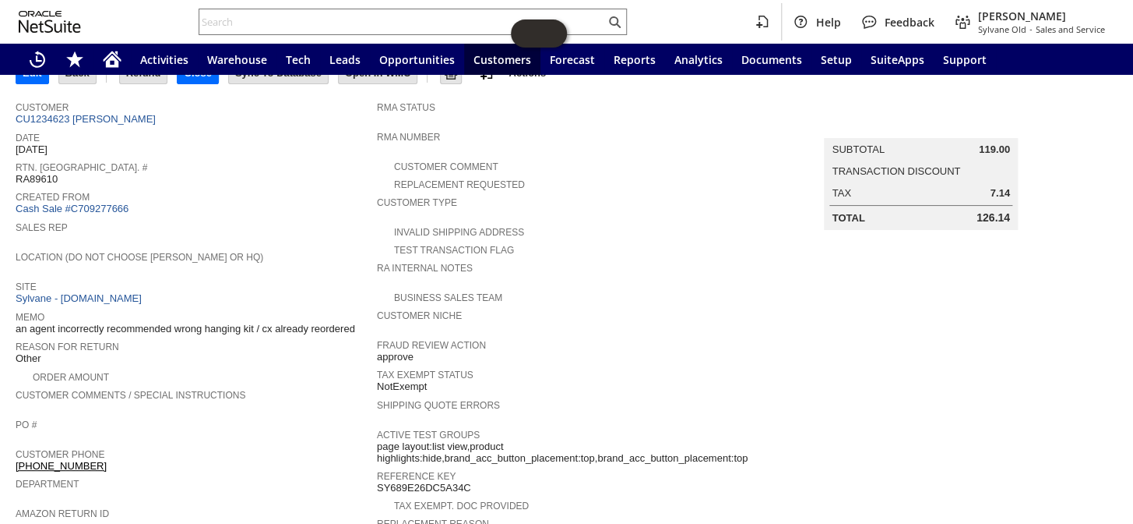
scroll to position [79, 0]
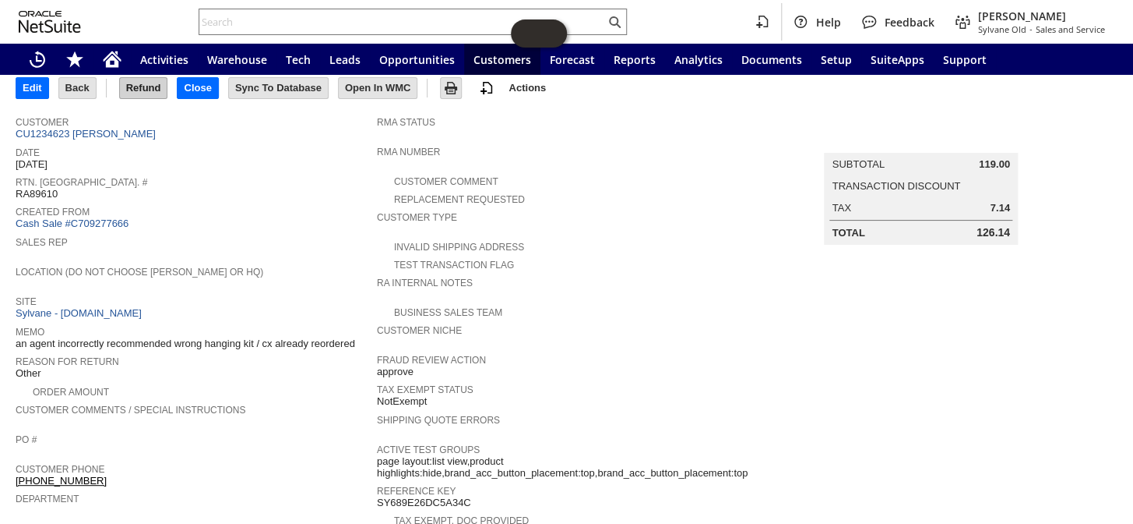
click at [150, 78] on input "Refund" at bounding box center [144, 88] width 48 height 20
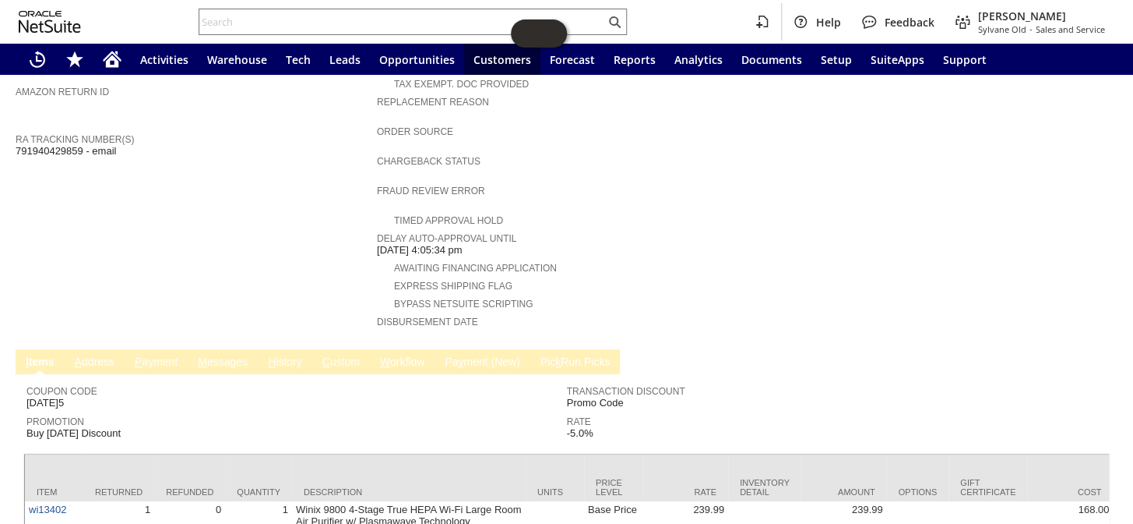
scroll to position [625, 0]
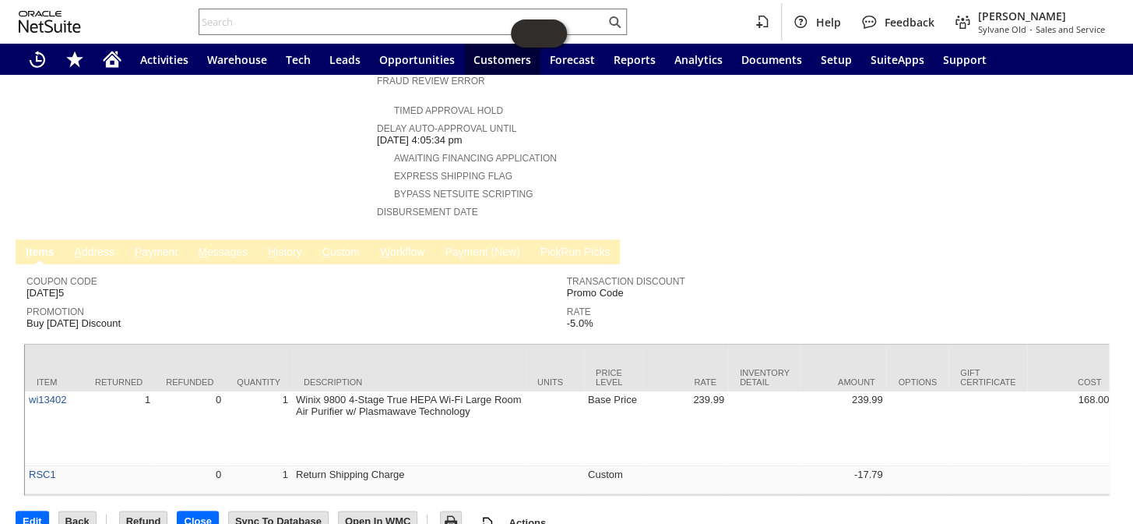
click at [160, 245] on link "P ayment" at bounding box center [156, 252] width 51 height 15
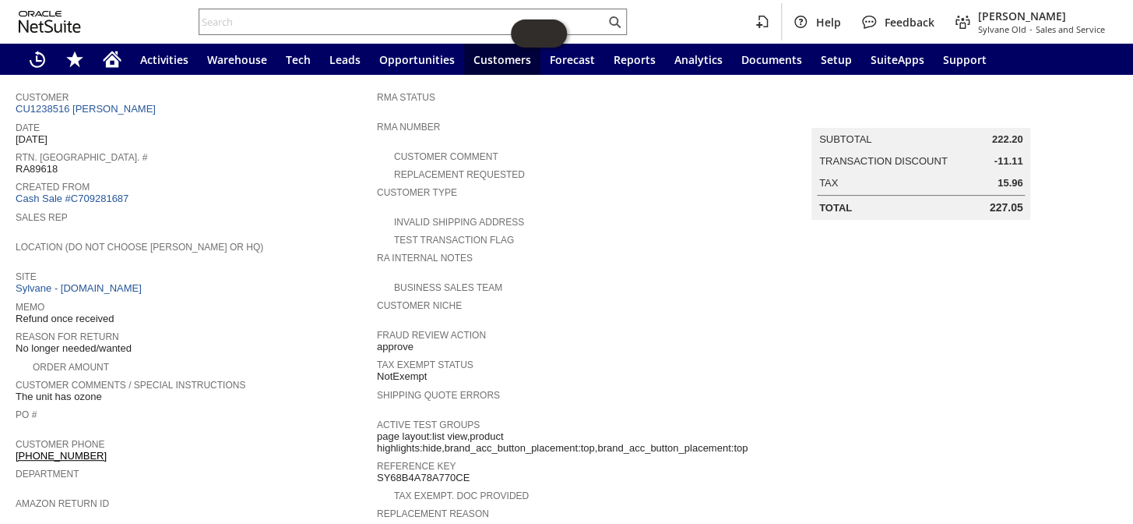
scroll to position [0, 0]
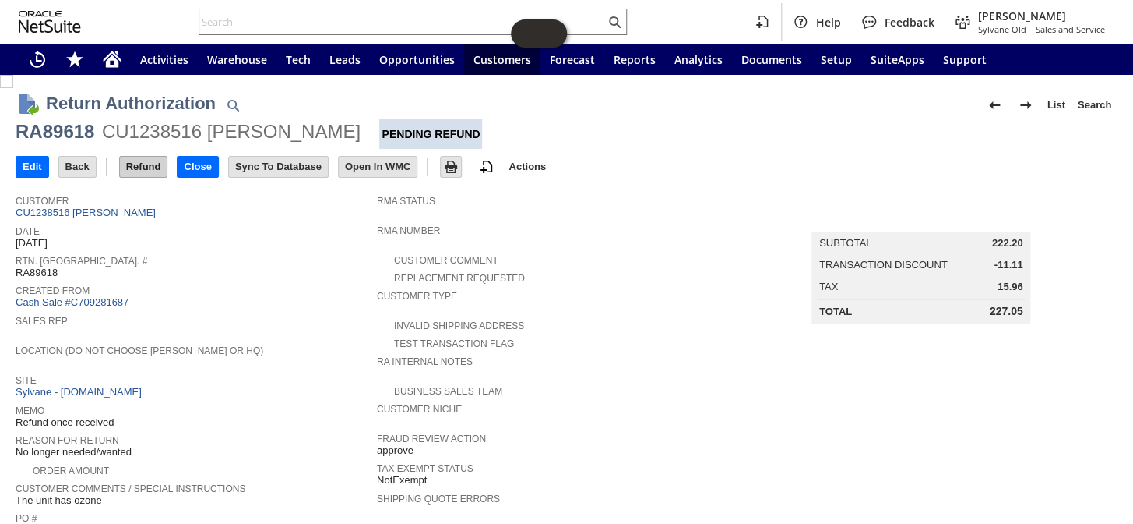
click at [142, 167] on input "Refund" at bounding box center [144, 167] width 48 height 20
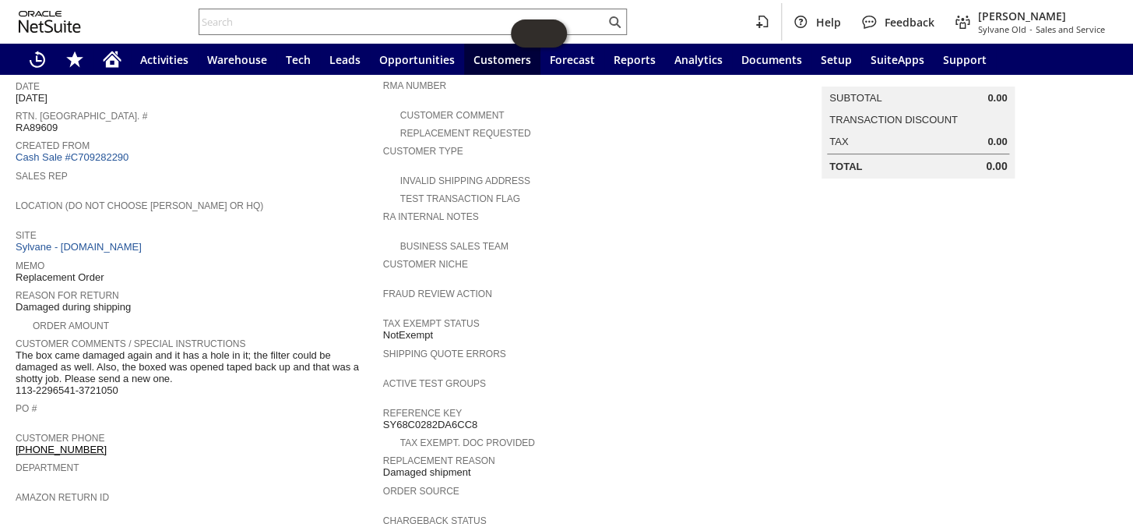
scroll to position [70, 0]
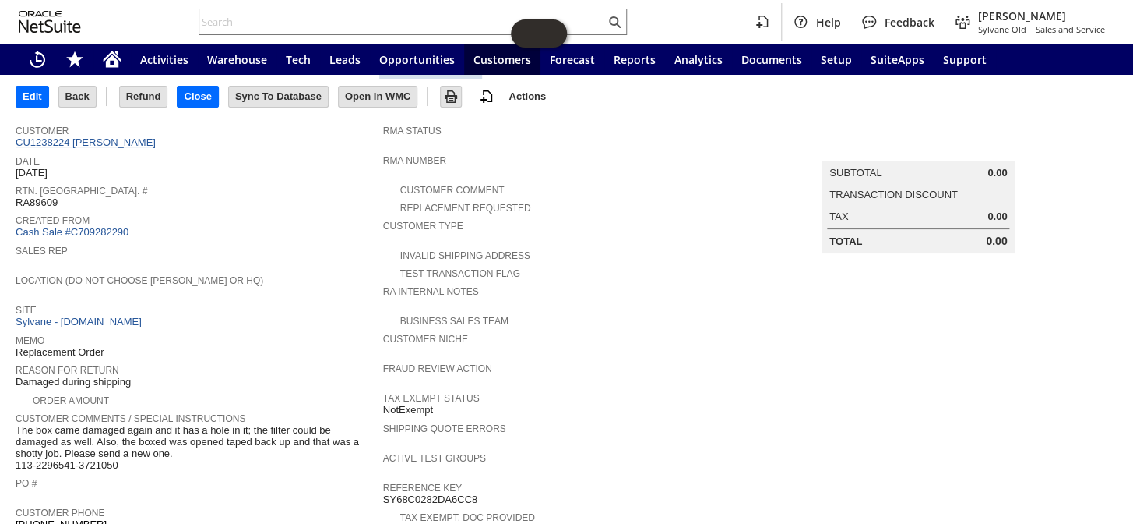
click at [117, 139] on link "CU1238224 Wendy Thomas" at bounding box center [88, 142] width 144 height 12
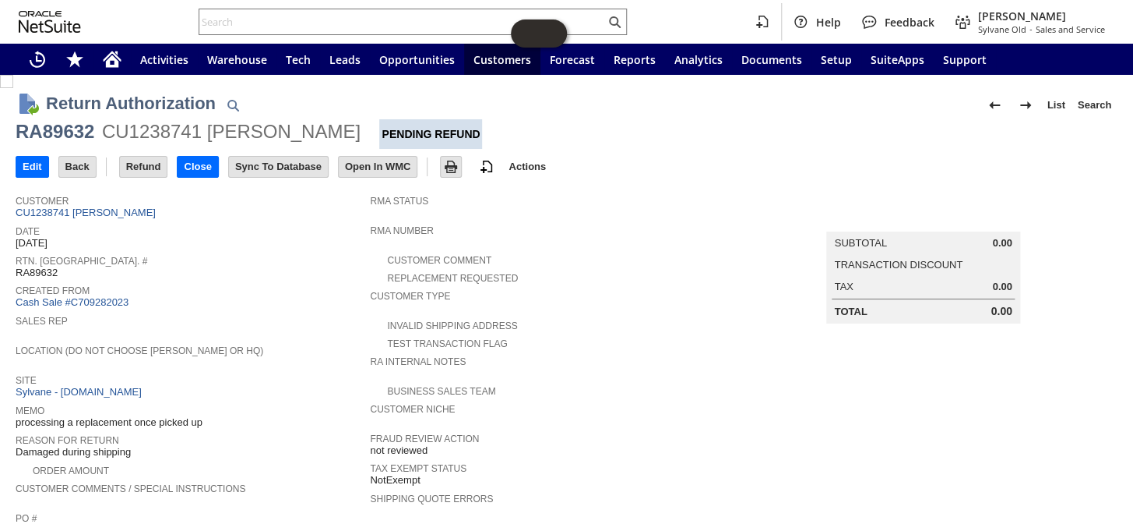
click at [91, 203] on span "Customer" at bounding box center [189, 199] width 347 height 16
click at [90, 208] on link "CU1238741 Jory Hanus" at bounding box center [88, 212] width 144 height 12
click at [124, 213] on link "CU1237186 [PERSON_NAME]" at bounding box center [88, 212] width 144 height 12
click at [148, 163] on input "Refund" at bounding box center [144, 167] width 48 height 20
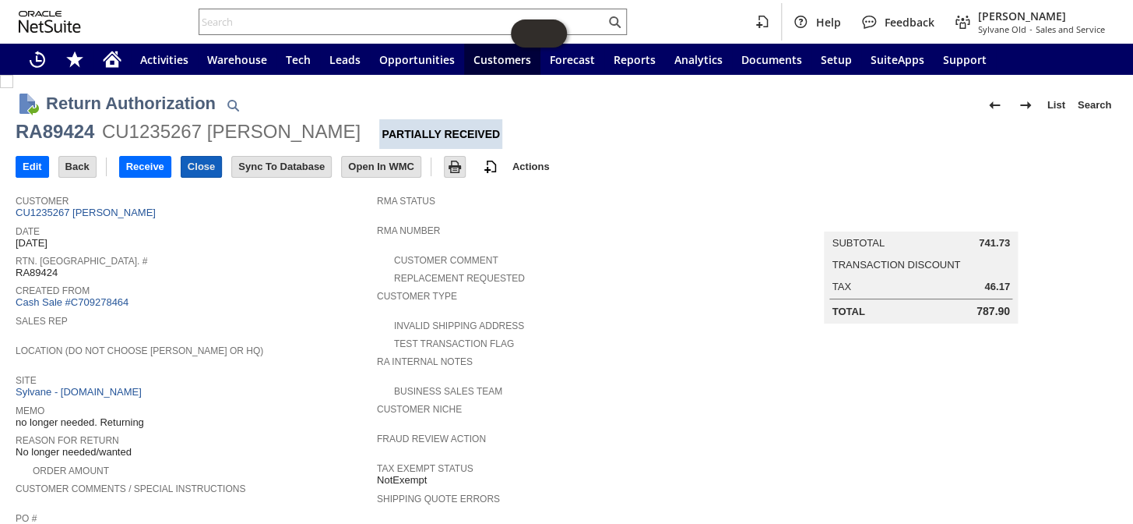
click at [205, 161] on input "Close" at bounding box center [202, 167] width 40 height 20
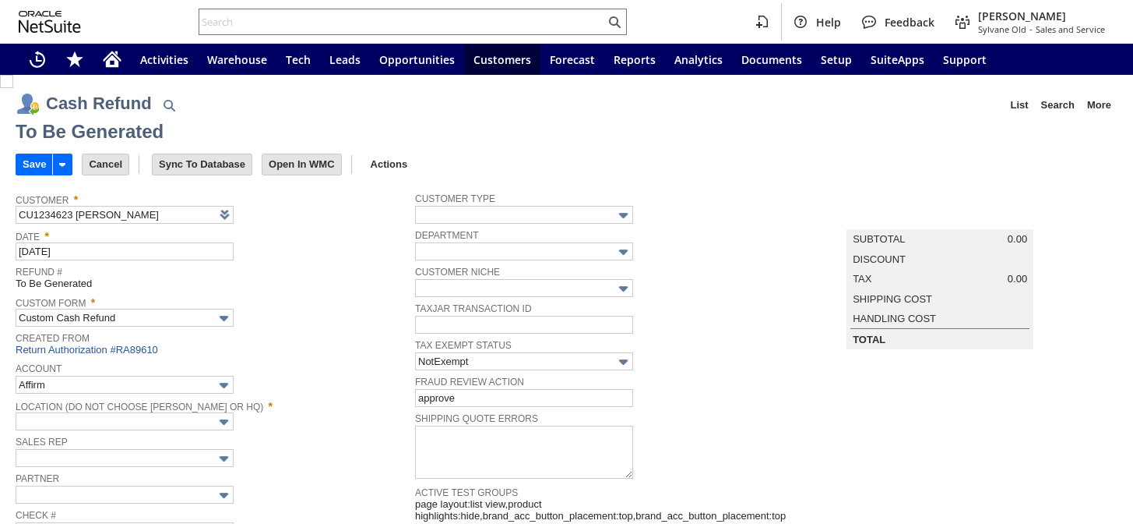
type input "Regions - Merchant 0414"
type input "Headquarters : Head...s : Pending Testing"
type input "Add"
type input "Copy Previous"
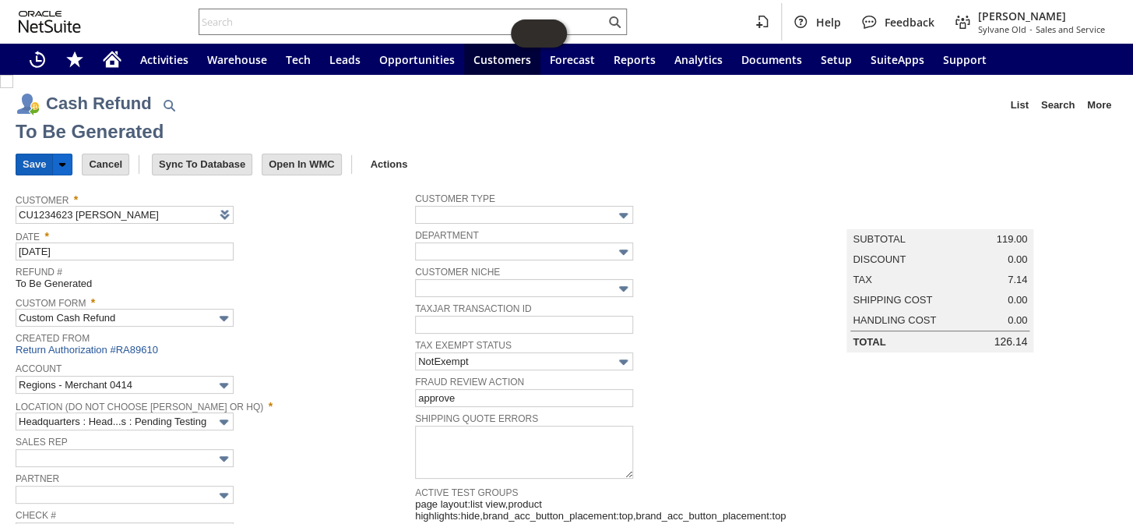
click at [31, 166] on input "Save" at bounding box center [34, 164] width 36 height 20
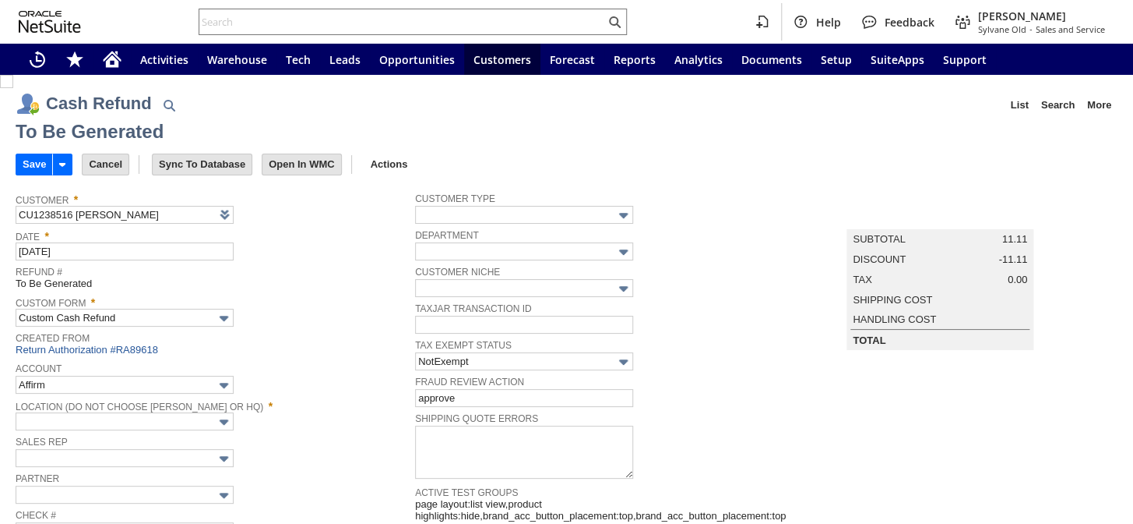
type input "Regions - Merchant 0414"
type input "Headquarters : Head...s : Pending Testing"
type input "Add"
type input "Copy Previous"
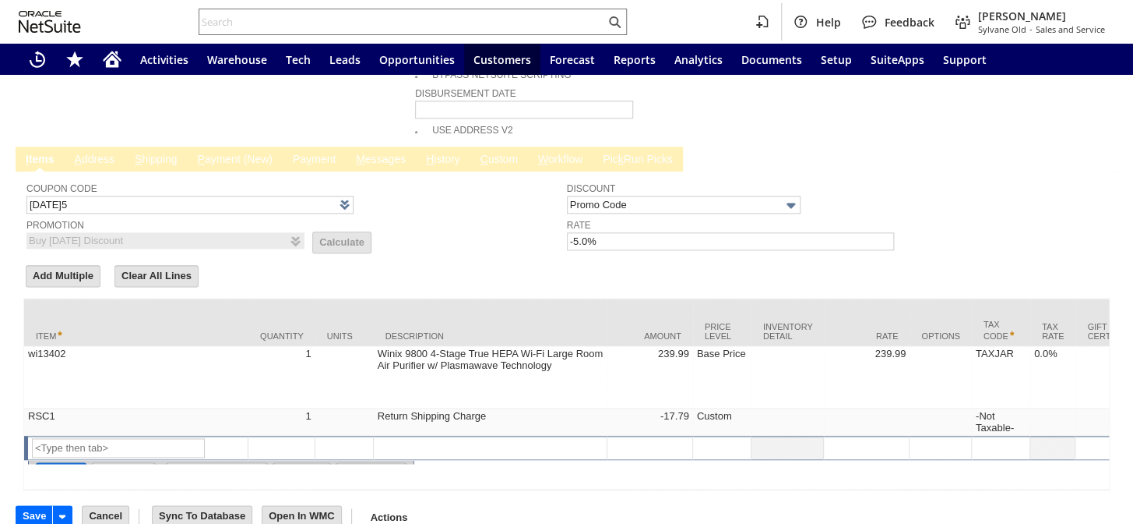
type input "[DATE]5"
type input "Buy [DATE] Discount"
type input "-5.0%"
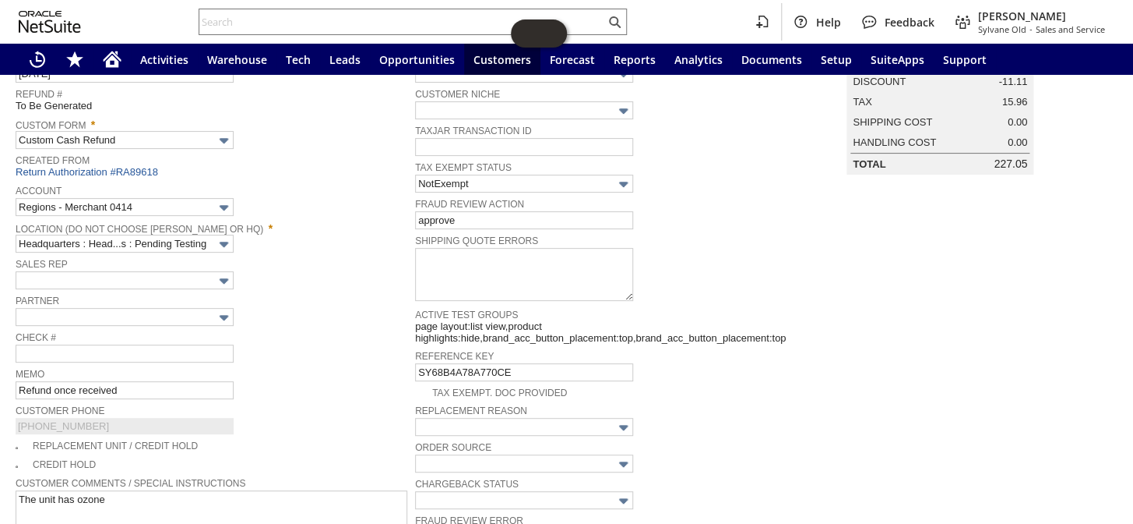
scroll to position [0, 0]
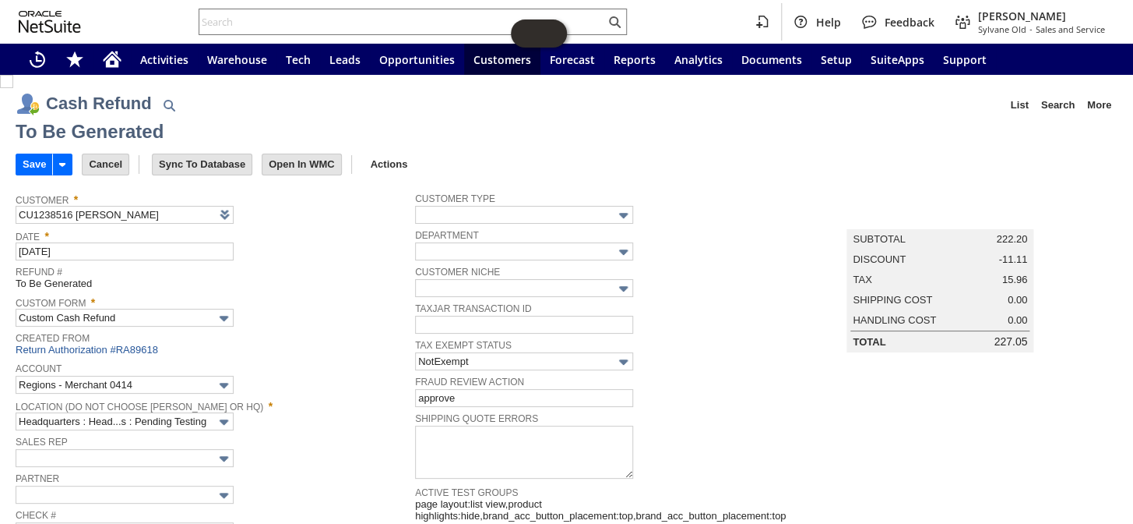
click at [25, 150] on td "Save" at bounding box center [49, 164] width 66 height 29
click at [27, 157] on input "Save" at bounding box center [34, 164] width 36 height 20
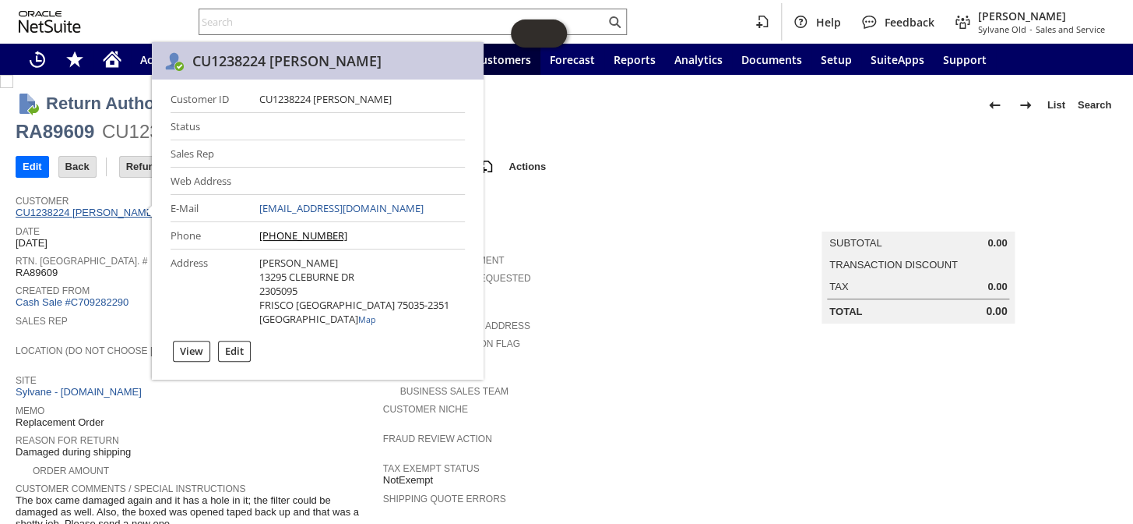
click at [111, 210] on link "CU1238224 [PERSON_NAME]" at bounding box center [88, 212] width 144 height 12
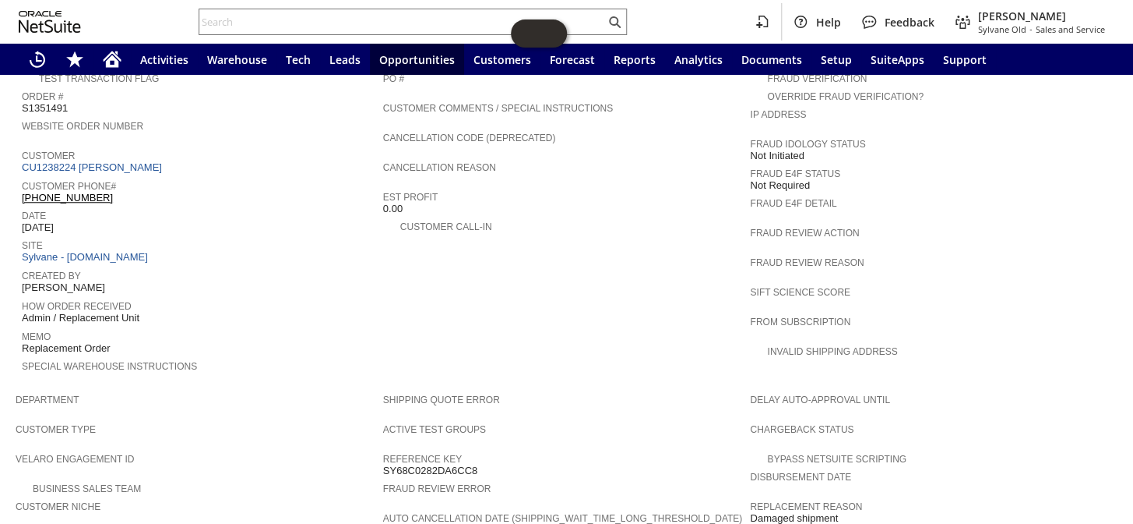
scroll to position [462, 0]
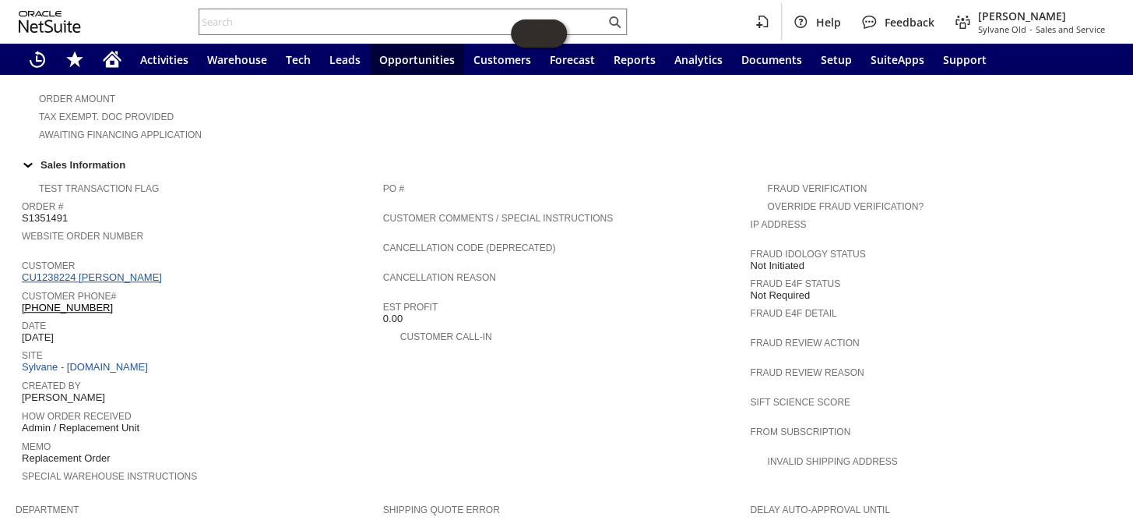
click at [91, 271] on link "CU1238224 [PERSON_NAME]" at bounding box center [94, 277] width 144 height 12
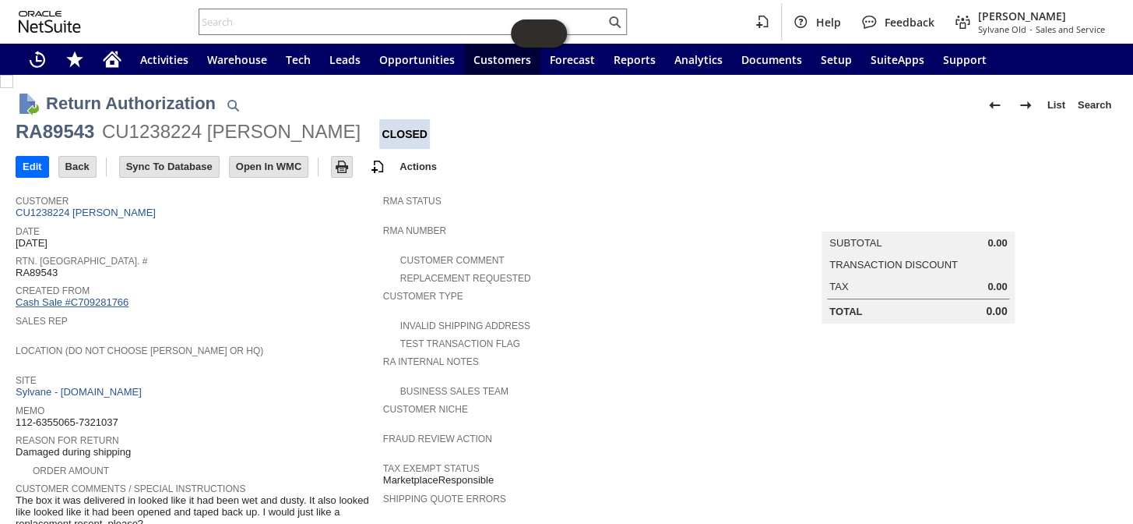
click at [95, 296] on link "Cash Sale #C709281766" at bounding box center [72, 302] width 113 height 12
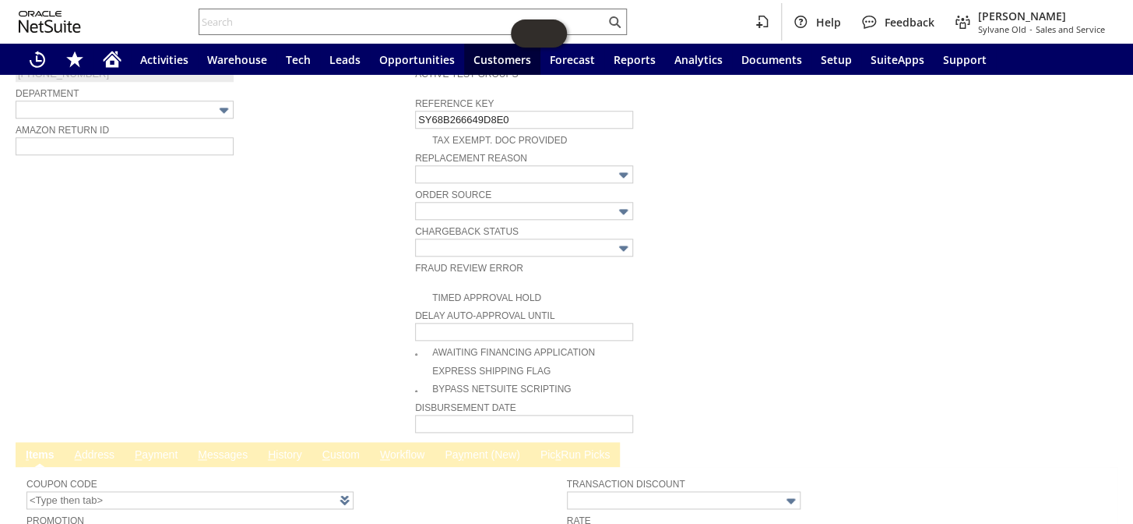
scroll to position [872, 0]
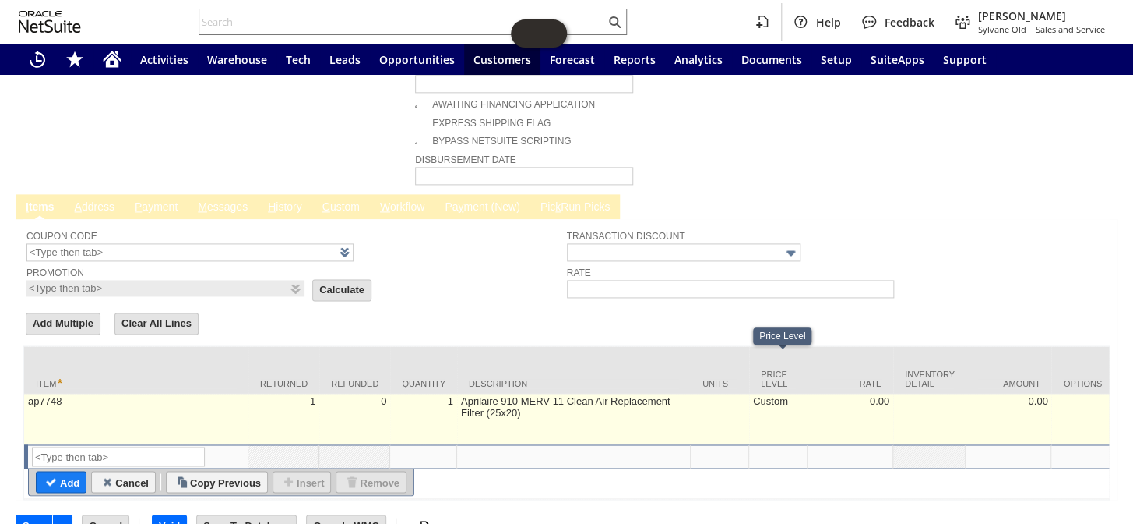
click at [784, 393] on td "Custom" at bounding box center [778, 418] width 58 height 51
type input "Custom"
type input "OK"
type input "Make Copy"
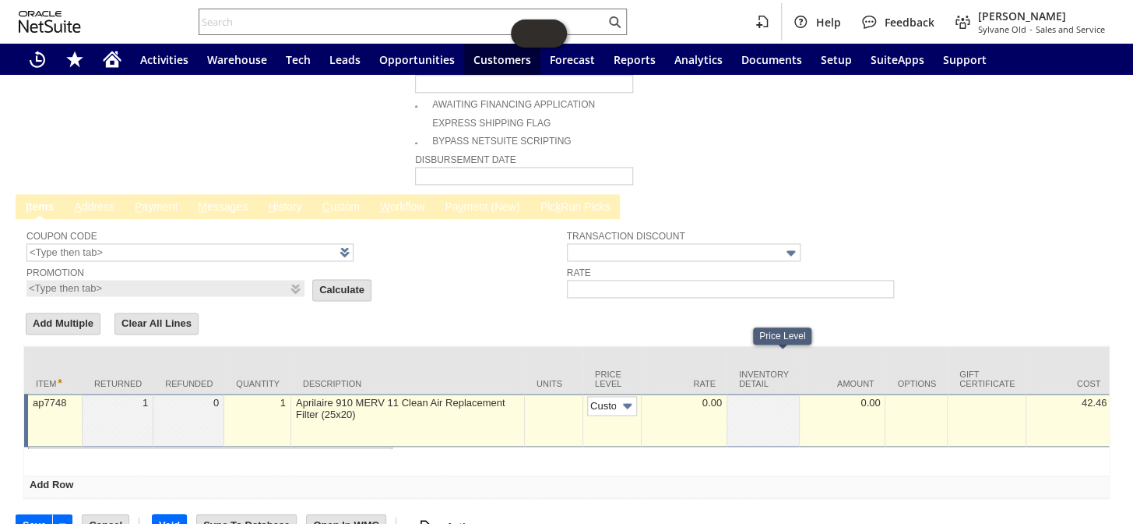
scroll to position [0, 8]
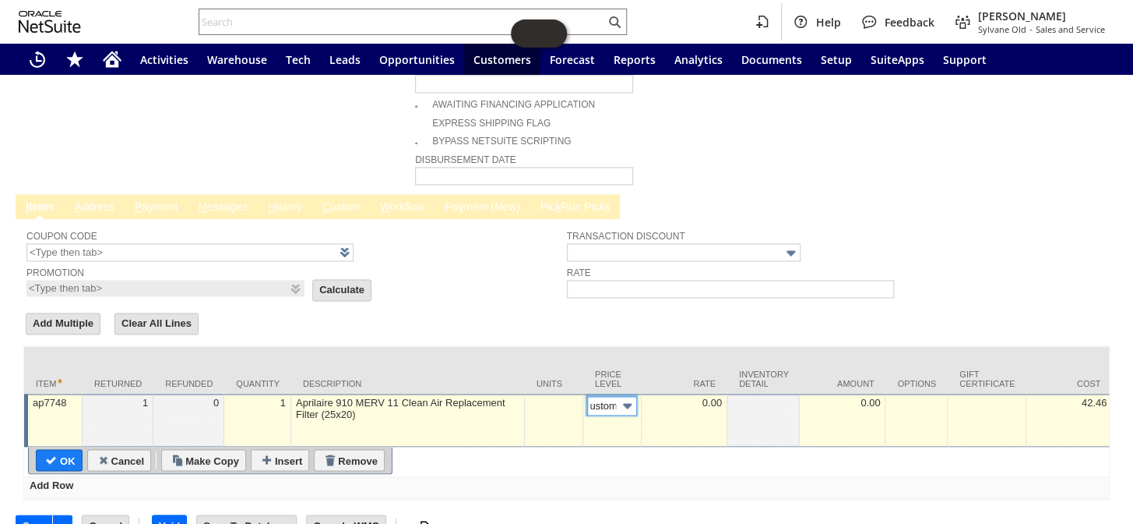
click at [623, 397] on img at bounding box center [628, 406] width 18 height 18
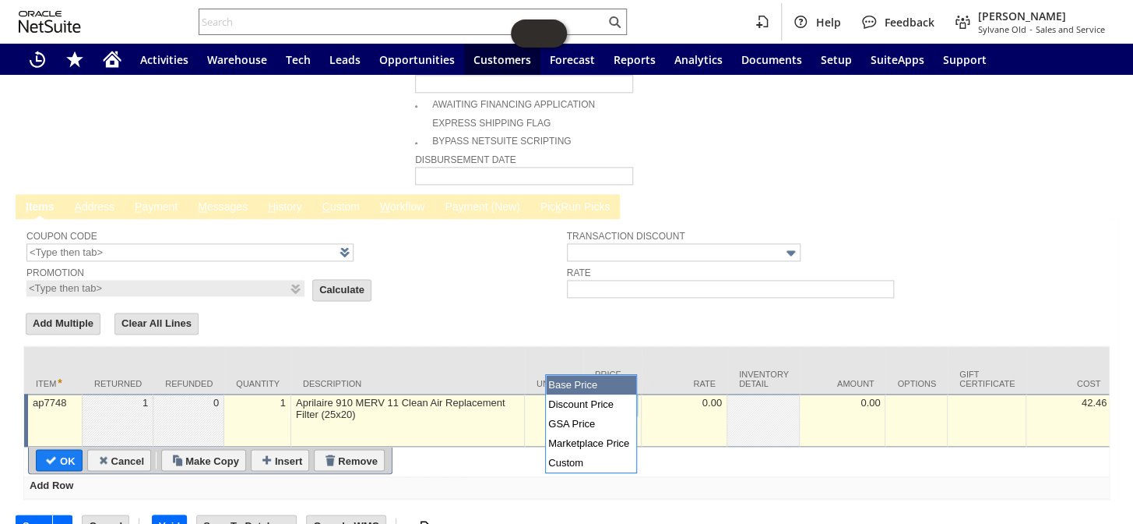
type input "Base Price"
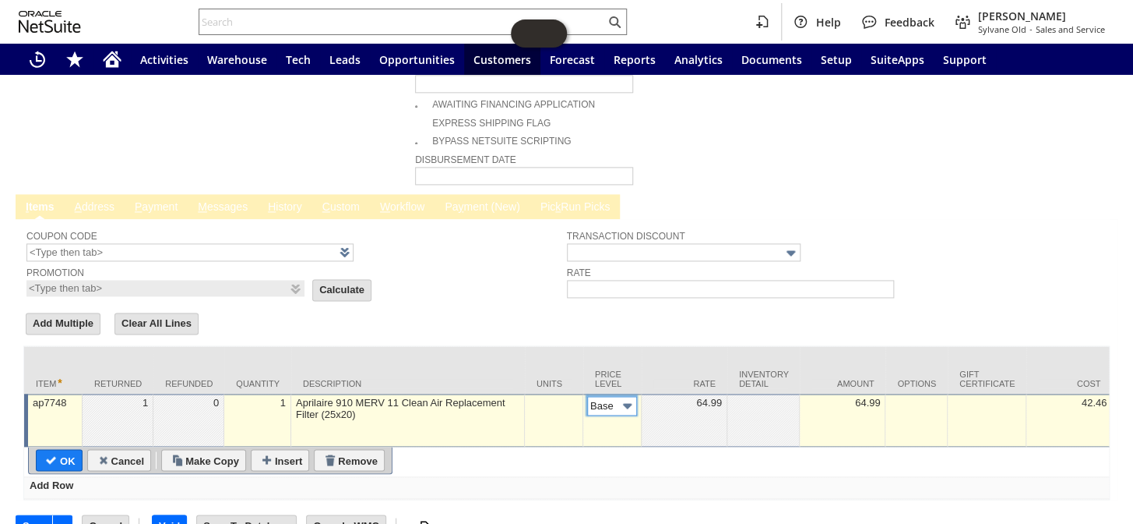
click at [626, 397] on img at bounding box center [628, 406] width 18 height 18
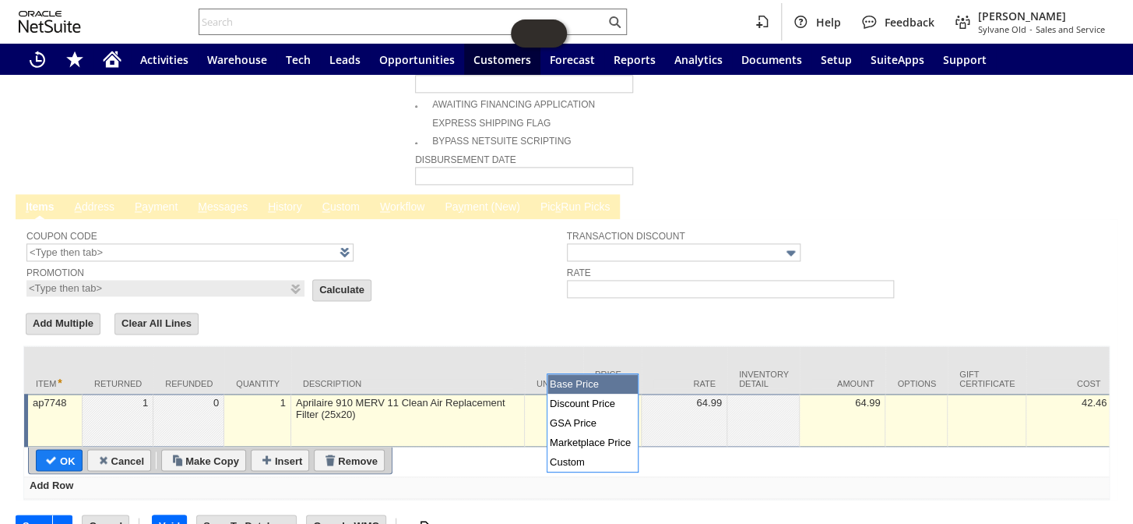
click at [509, 310] on form "Add Multiple Clear All Lines Line Items All Item * Returned Refunded Quantity D…" at bounding box center [566, 404] width 1087 height 189
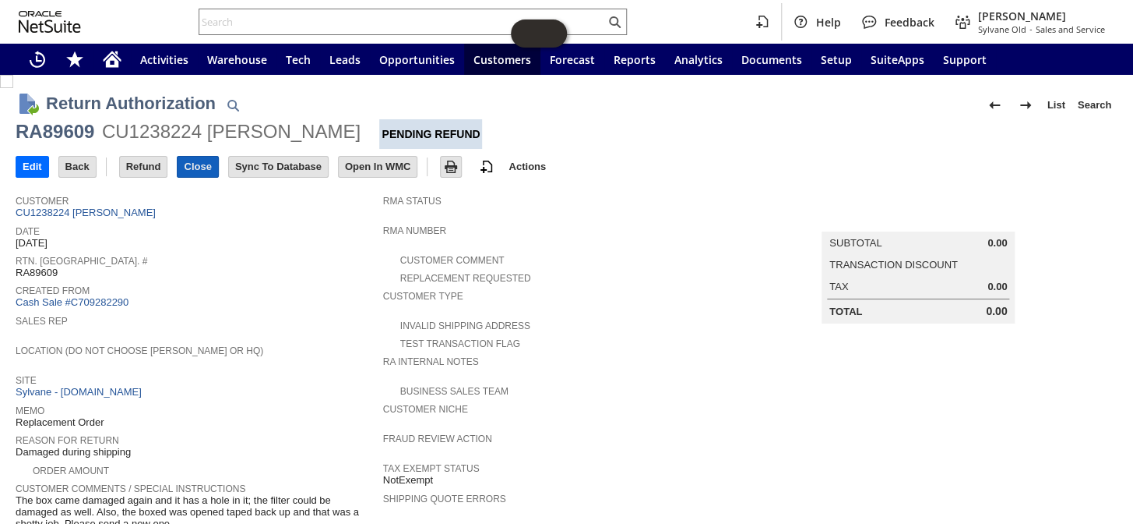
click at [185, 161] on input "Close" at bounding box center [198, 167] width 40 height 20
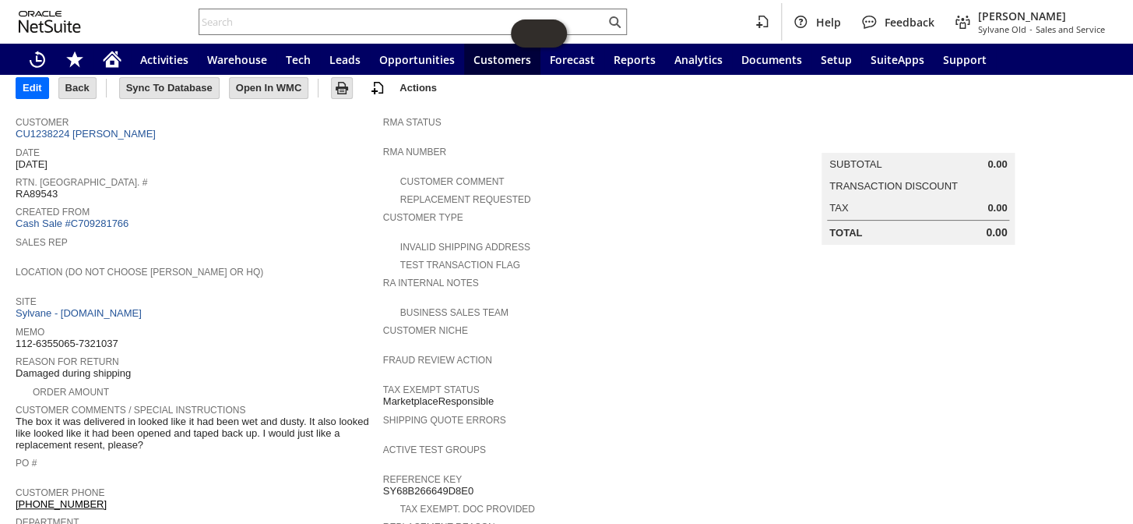
scroll to position [8, 0]
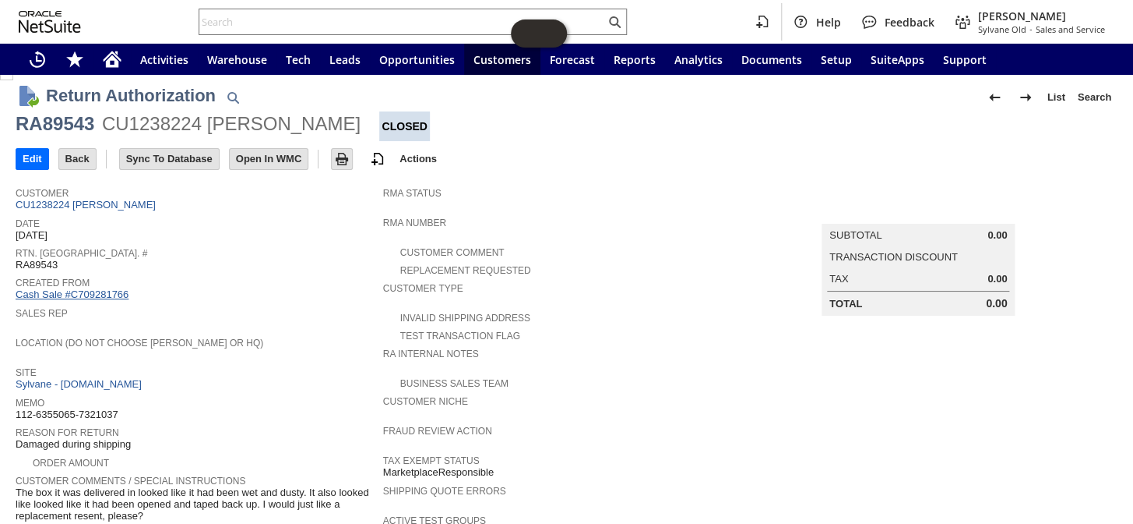
click at [102, 288] on link "Cash Sale #C709281766" at bounding box center [72, 294] width 113 height 12
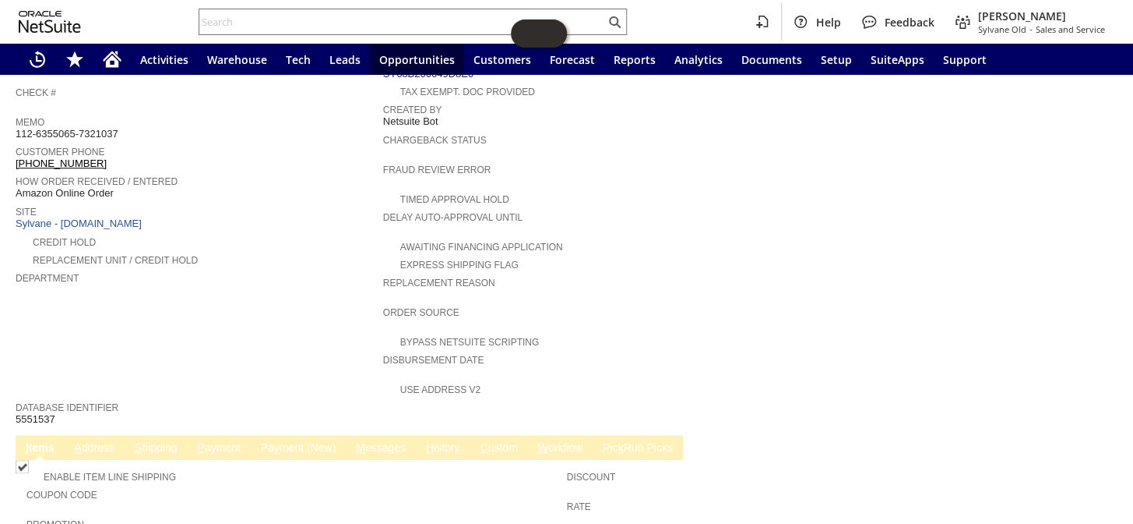
scroll to position [598, 0]
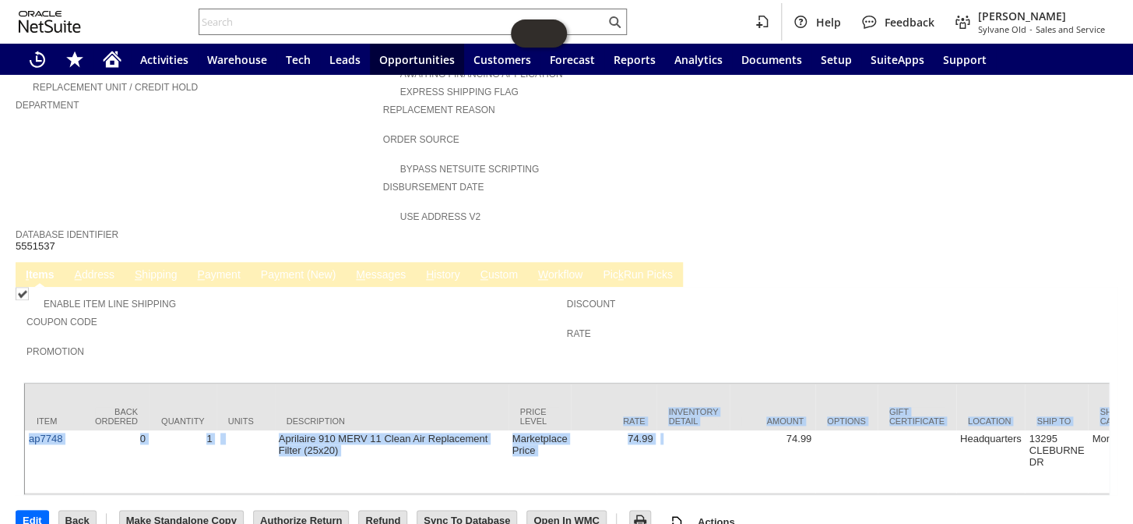
drag, startPoint x: 649, startPoint y: 400, endPoint x: 623, endPoint y: 392, distance: 26.9
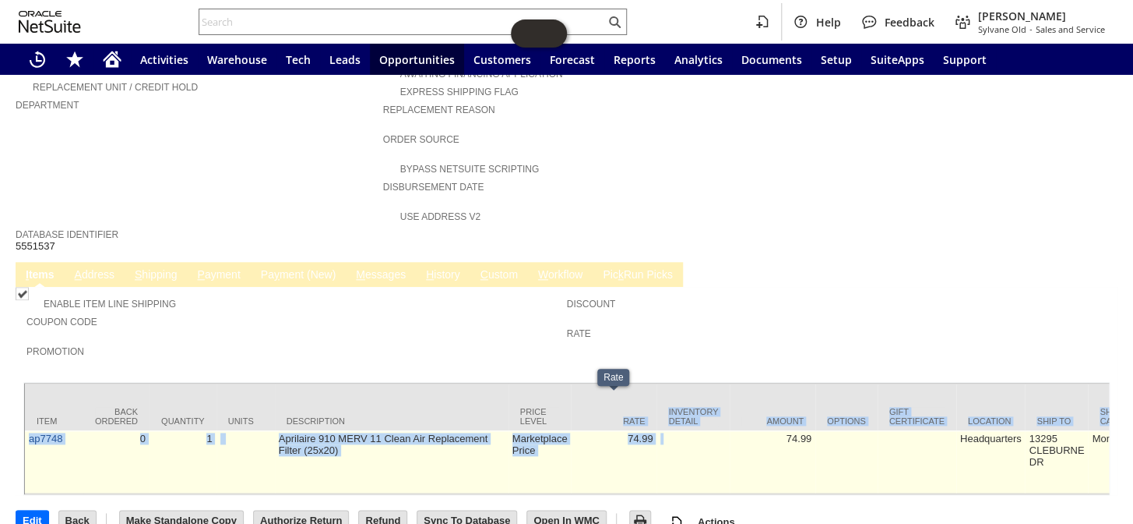
copy tbody "Rate Inventory Detail Amount Options Gift Certificate Location Ship To Shipping…"
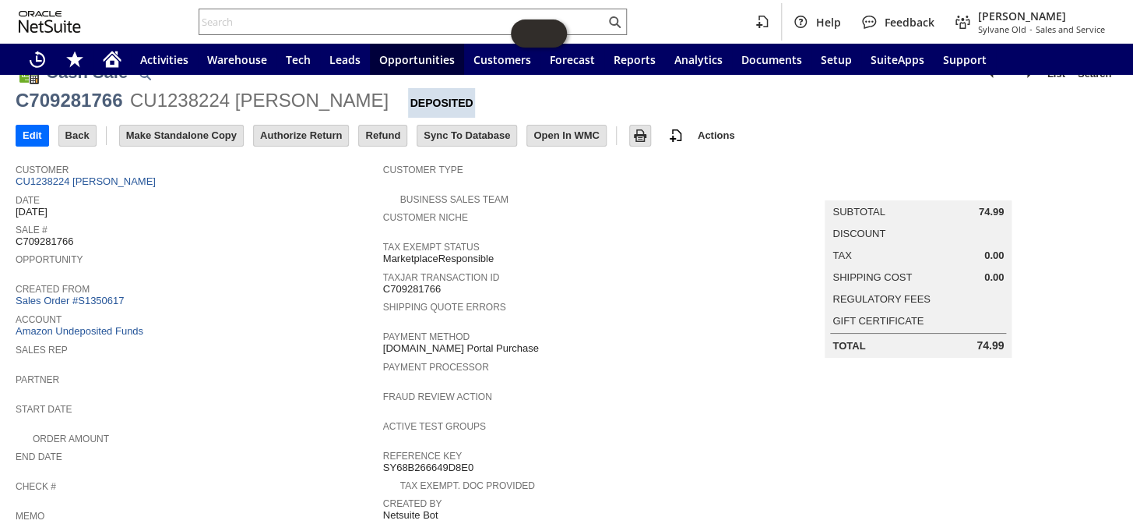
scroll to position [0, 0]
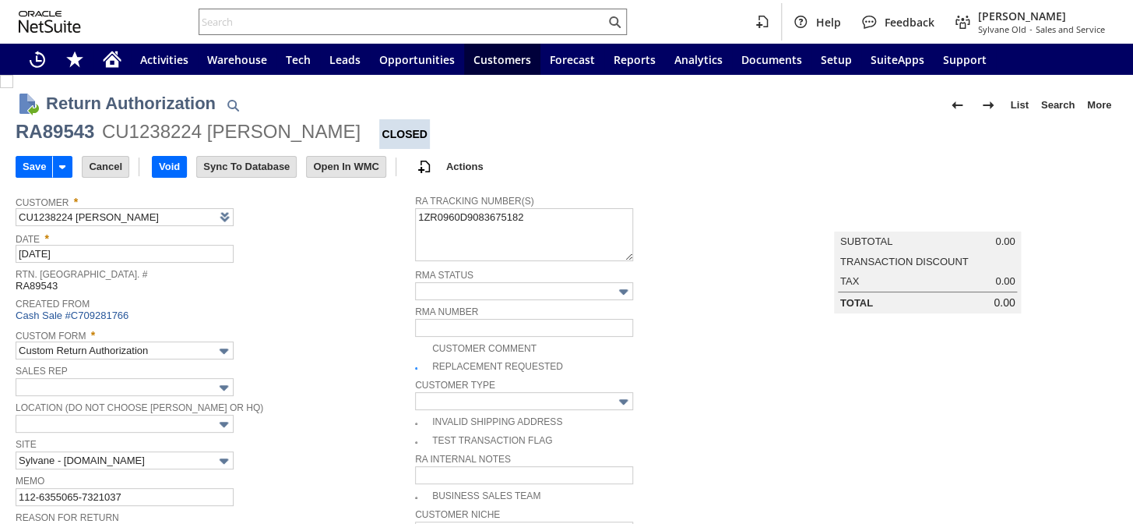
type input "Add"
type input "Copy Previous"
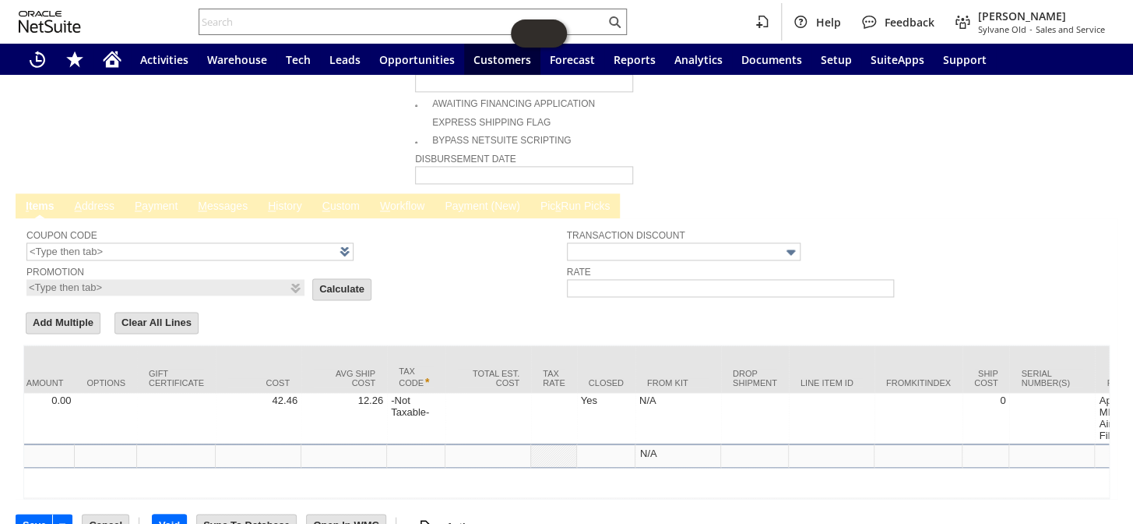
scroll to position [0, 980]
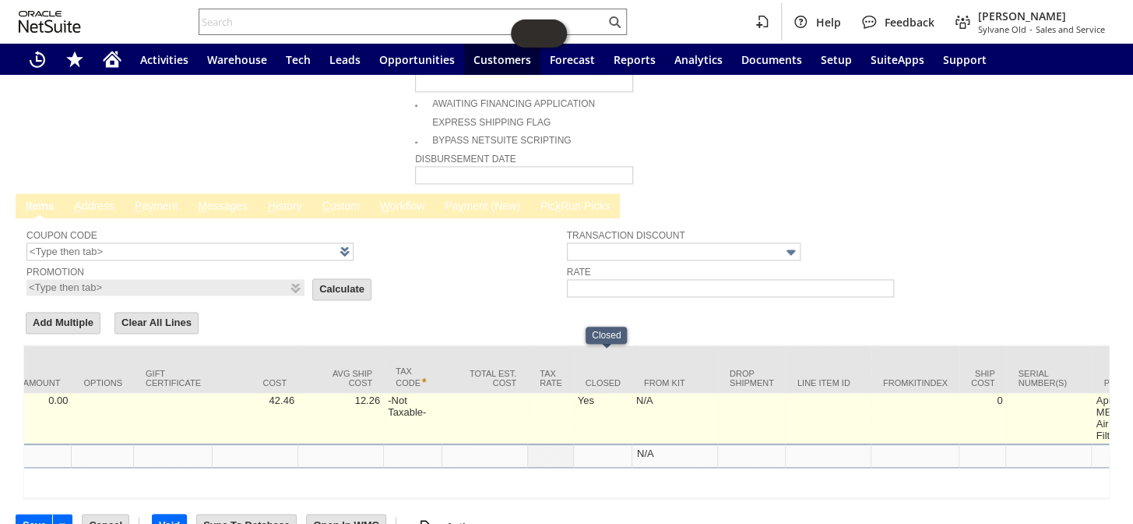
click at [587, 393] on td "Yes" at bounding box center [603, 418] width 58 height 51
checkbox input "true"
type input "OK"
type input "Make Copy"
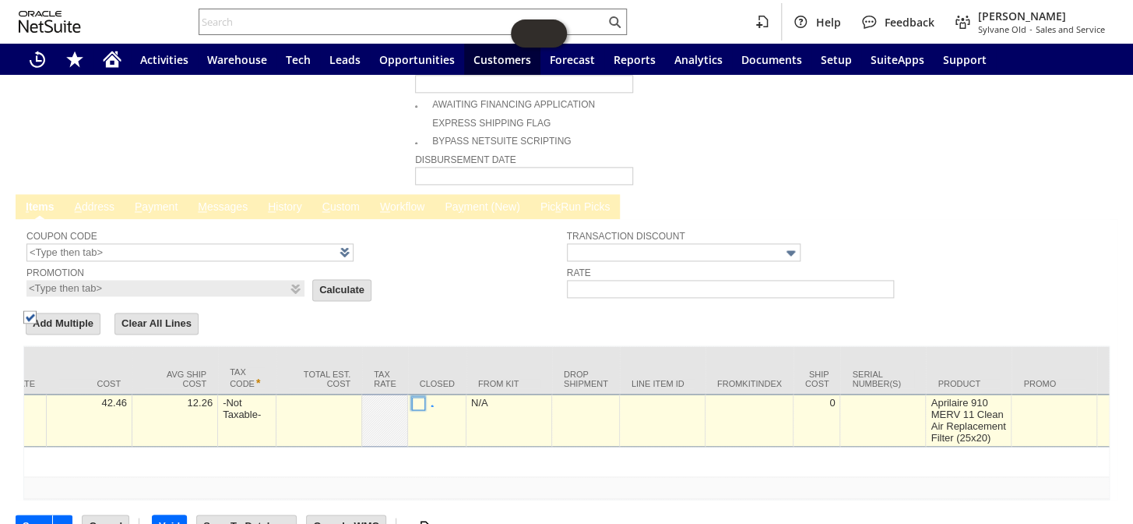
click at [37, 323] on img at bounding box center [29, 316] width 13 height 13
checkbox input "false"
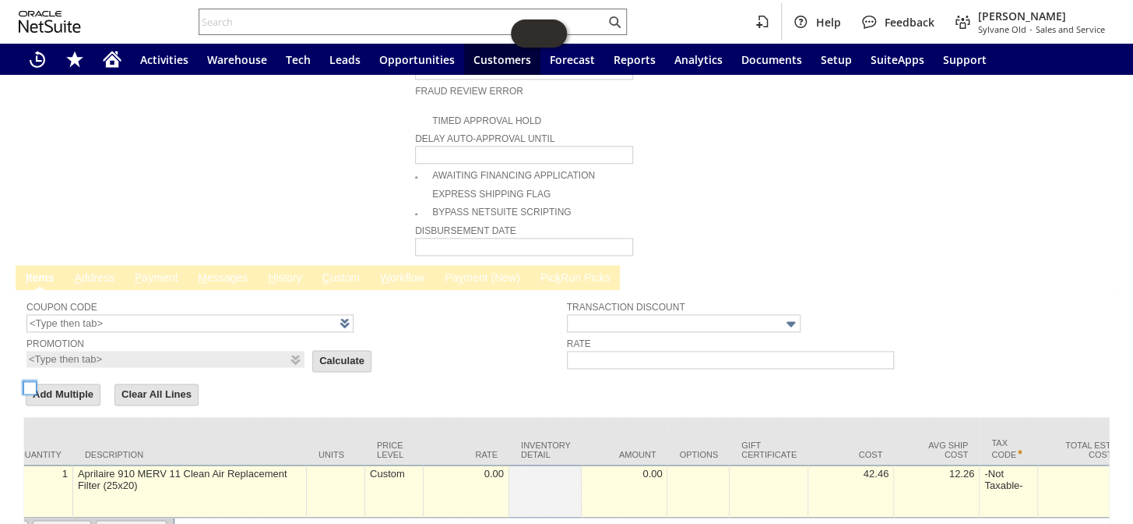
scroll to position [0, 0]
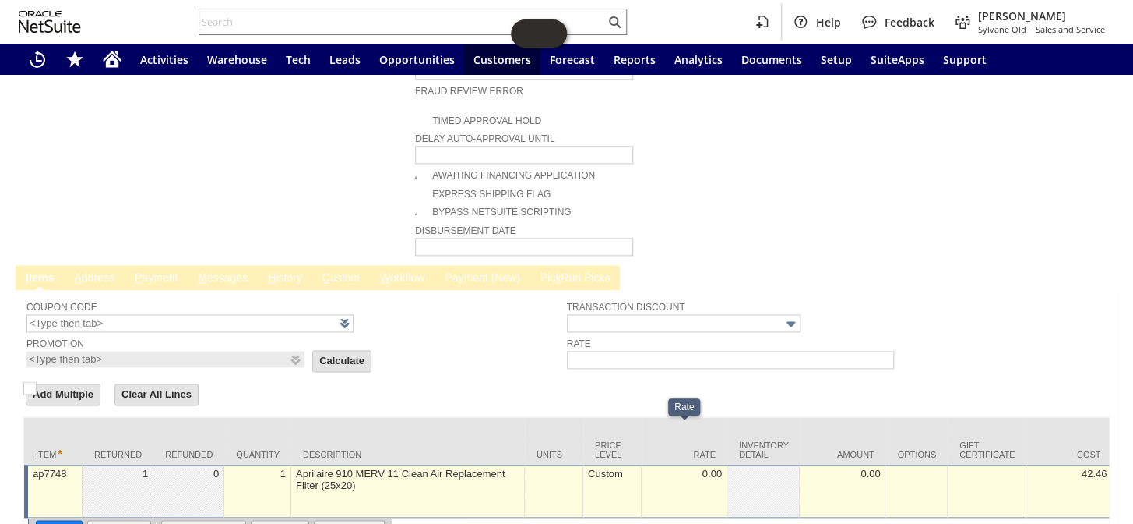
click at [693, 467] on div "0.00" at bounding box center [684, 473] width 77 height 13
click at [675, 467] on input "Rate Inventory Detail Amount Options Gift Certificate Location Ship To Shipping…" at bounding box center [684, 476] width 77 height 19
click at [678, 467] on input "Rate Inventory Detail Amount Options Gift Certificate Location Ship To Shipping…" at bounding box center [684, 476] width 77 height 19
click at [674, 467] on input "Rate Inventory Detail Amount Options Gift Certificate Location Ship To Shipping…" at bounding box center [684, 476] width 77 height 19
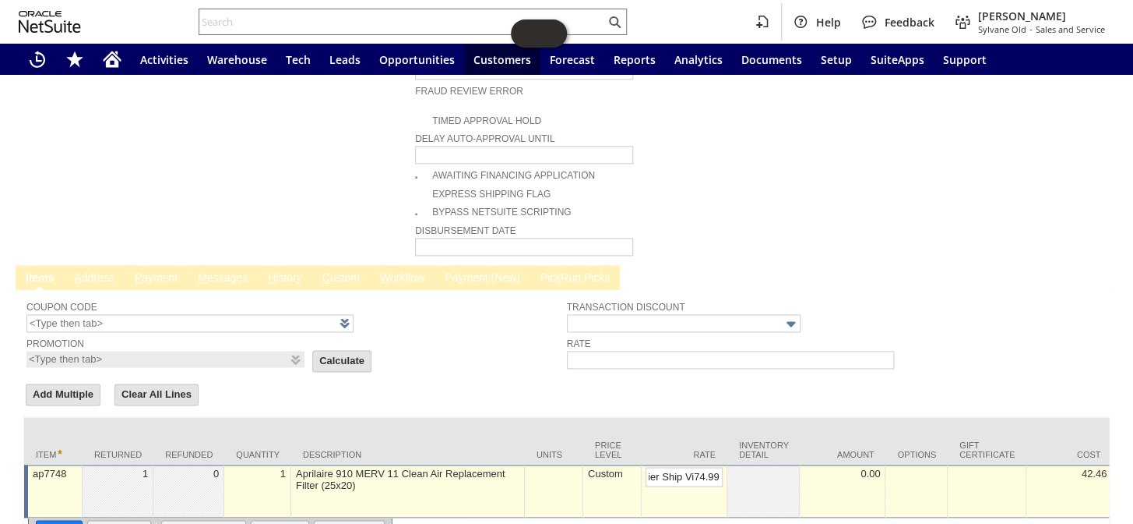
type input "Rate Inventory Detail Amount Options Gift Certificate Location Ship To Shipping…"
drag, startPoint x: 717, startPoint y: 438, endPoint x: 576, endPoint y: 446, distance: 141.3
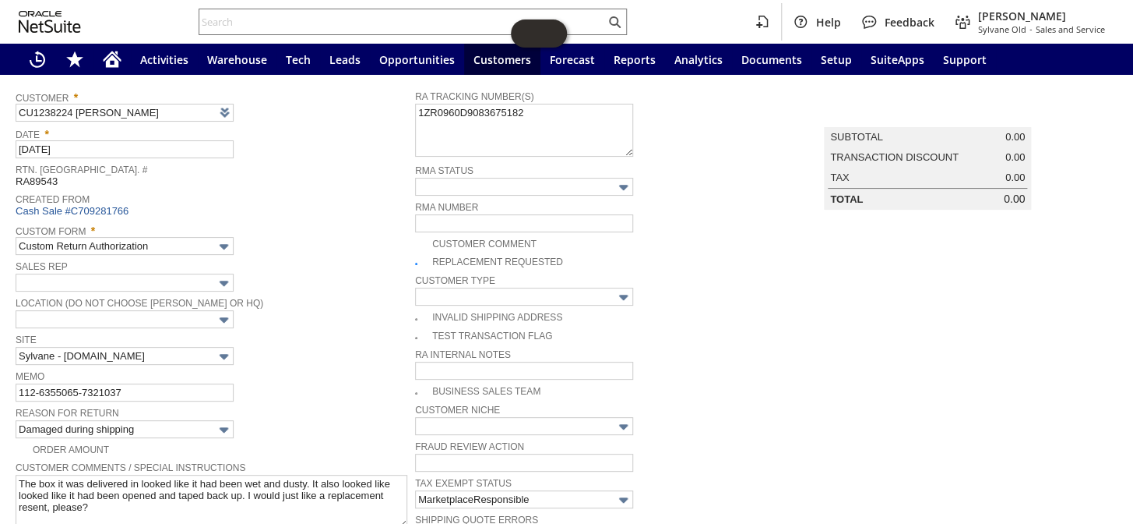
scroll to position [22, 0]
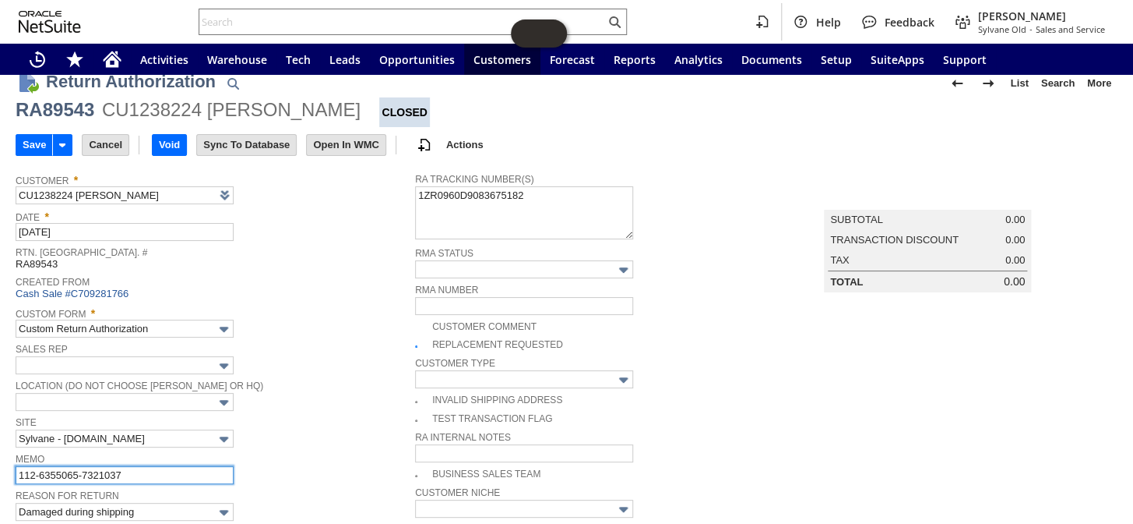
drag, startPoint x: 143, startPoint y: 467, endPoint x: 16, endPoint y: 467, distance: 127.8
click at [16, 467] on input "112-6355065-7321037" at bounding box center [125, 475] width 218 height 18
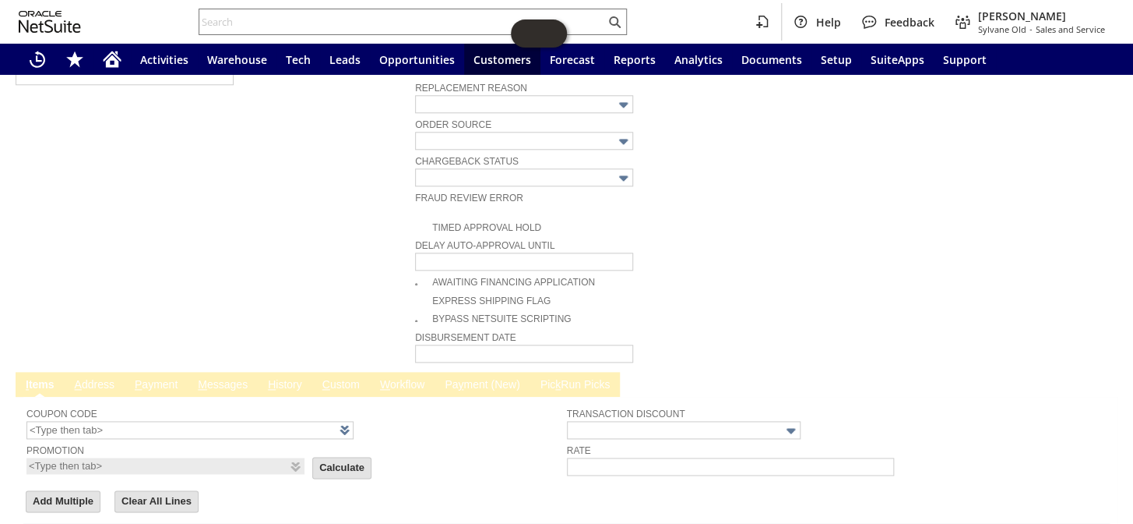
scroll to position [801, 0]
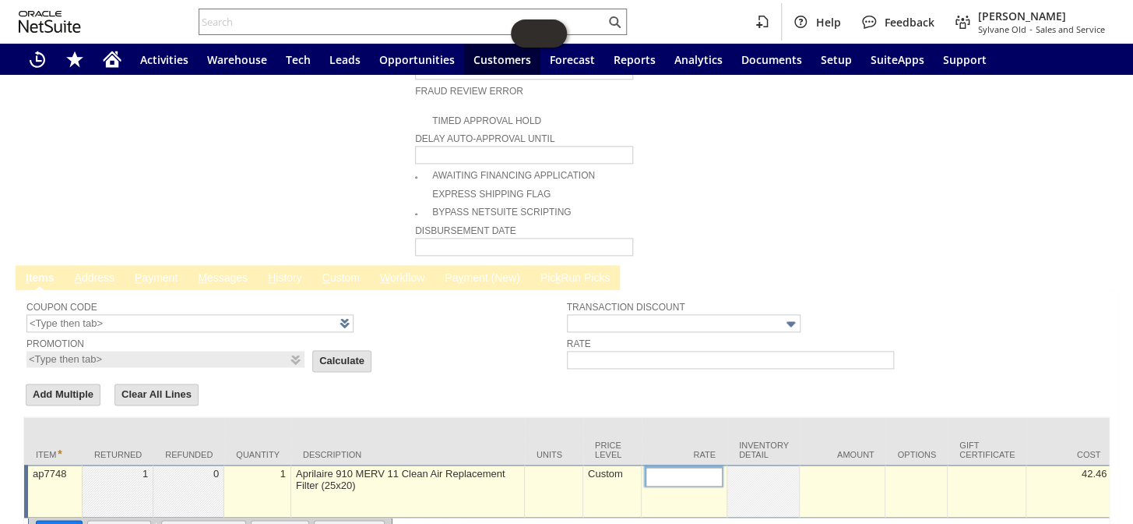
click at [689, 467] on input "text" at bounding box center [684, 476] width 77 height 19
type input "74.99"
click at [70, 520] on input "OK" at bounding box center [59, 530] width 45 height 20
type input "Add"
type input "Copy Previous"
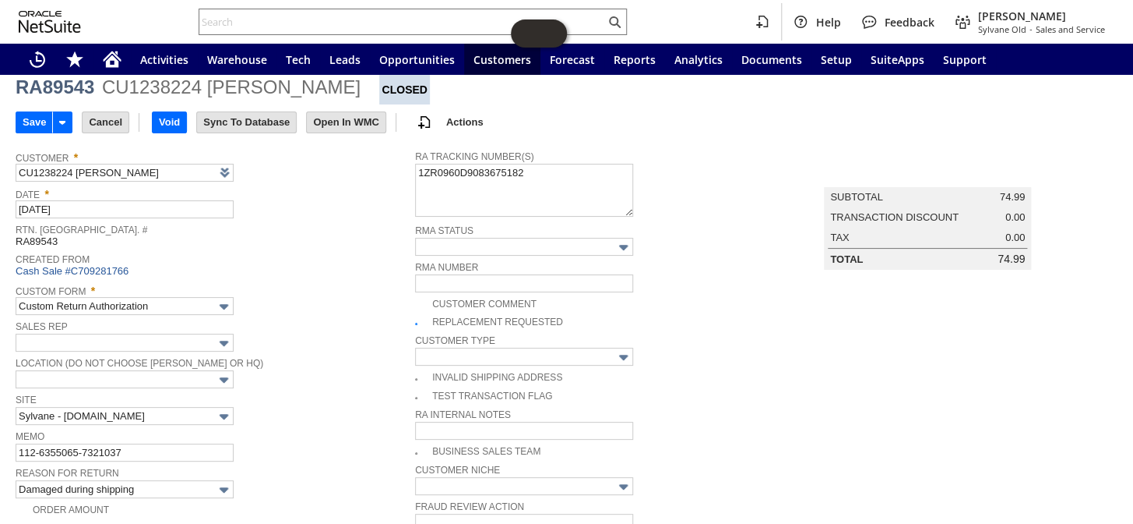
scroll to position [0, 0]
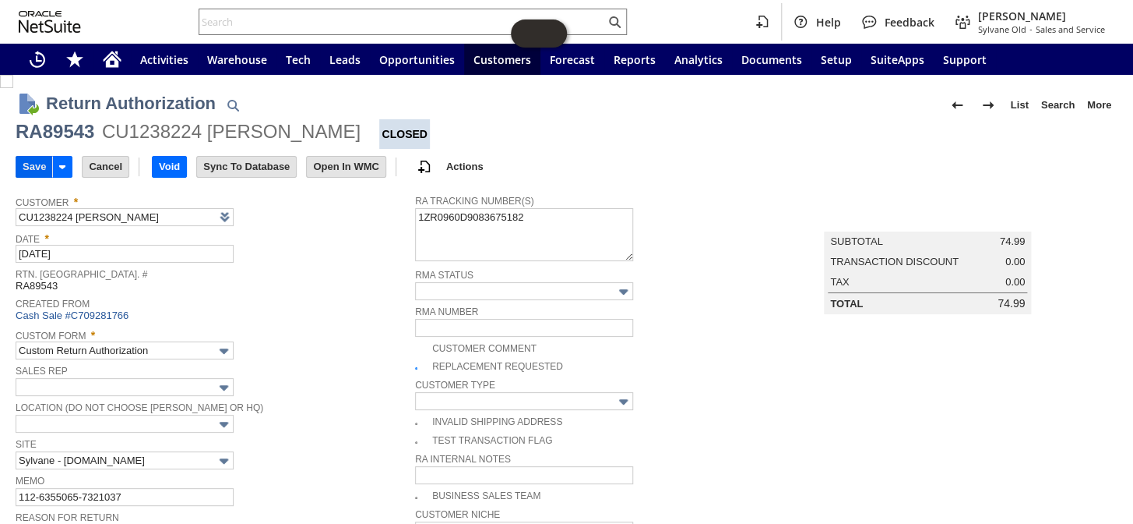
click at [33, 167] on input "Save" at bounding box center [34, 167] width 36 height 20
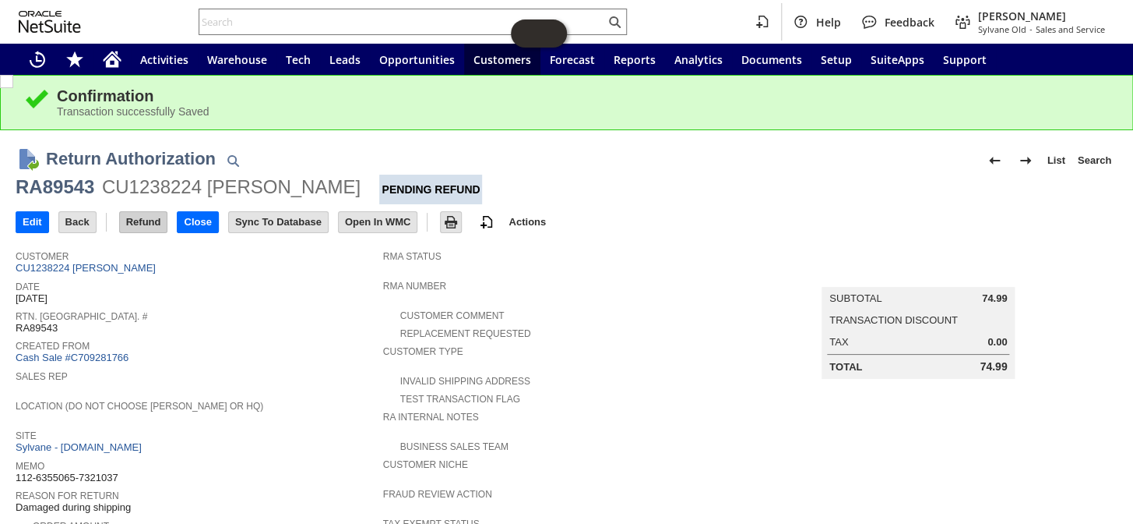
click at [146, 222] on input "Refund" at bounding box center [144, 222] width 48 height 20
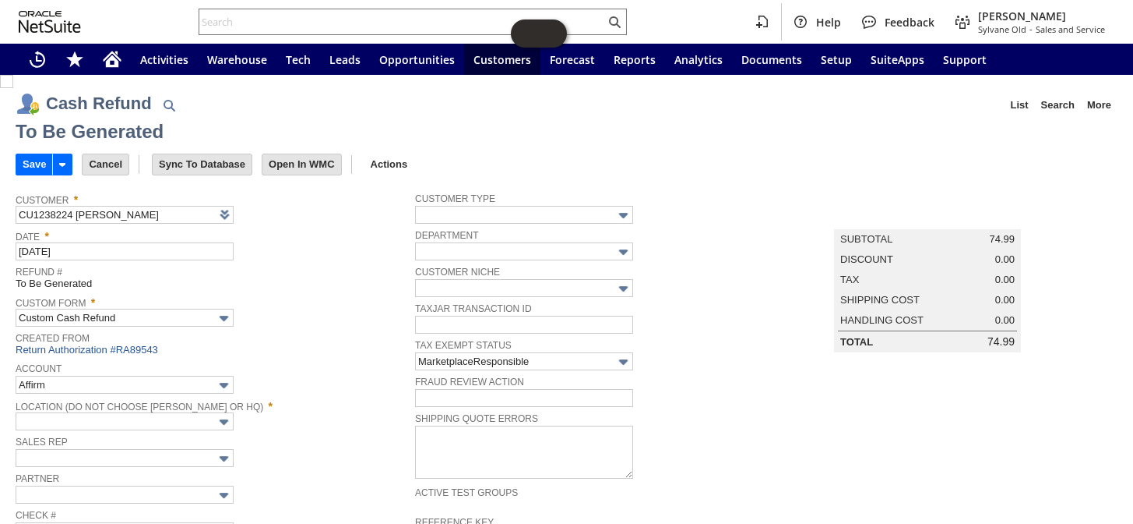
type input "Amazon Undeposited Funds"
type input "Headquarters : Head...s : Pending Testing"
click at [35, 157] on input "Save" at bounding box center [34, 164] width 36 height 20
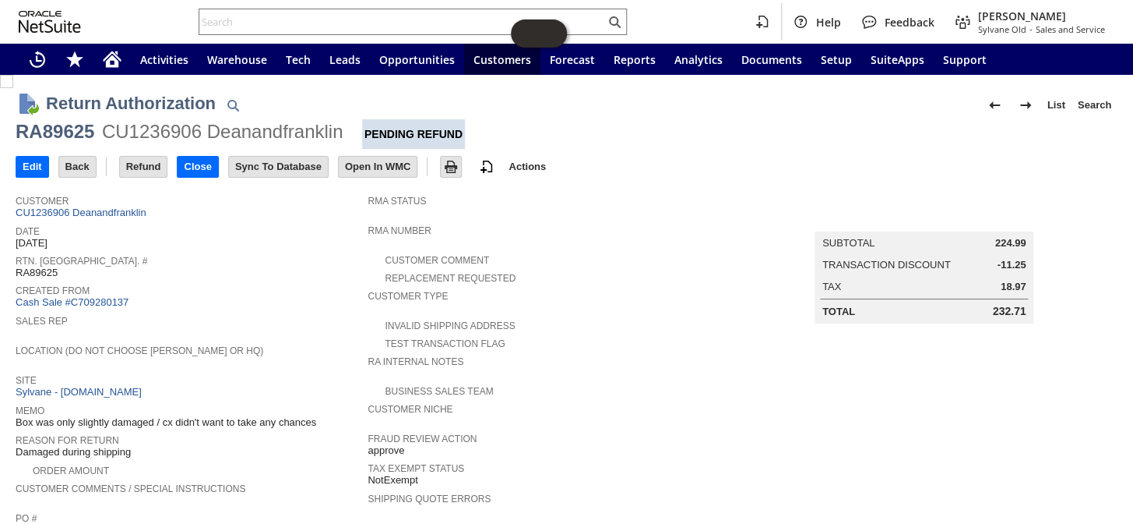
click at [114, 205] on span "Customer" at bounding box center [188, 199] width 344 height 16
click at [111, 210] on link "CU1236906 Deanandfranklin" at bounding box center [83, 212] width 135 height 12
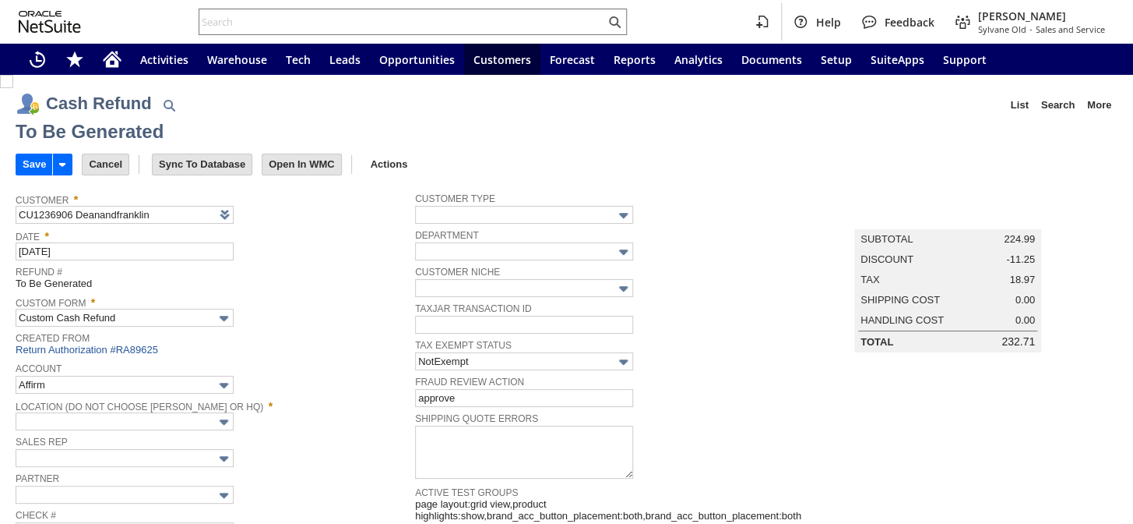
type input "Regions - Merchant 0414"
type input "Headquarters : Head...s : Pending Testing"
type input "MOBILE5"
type input "-5.0%"
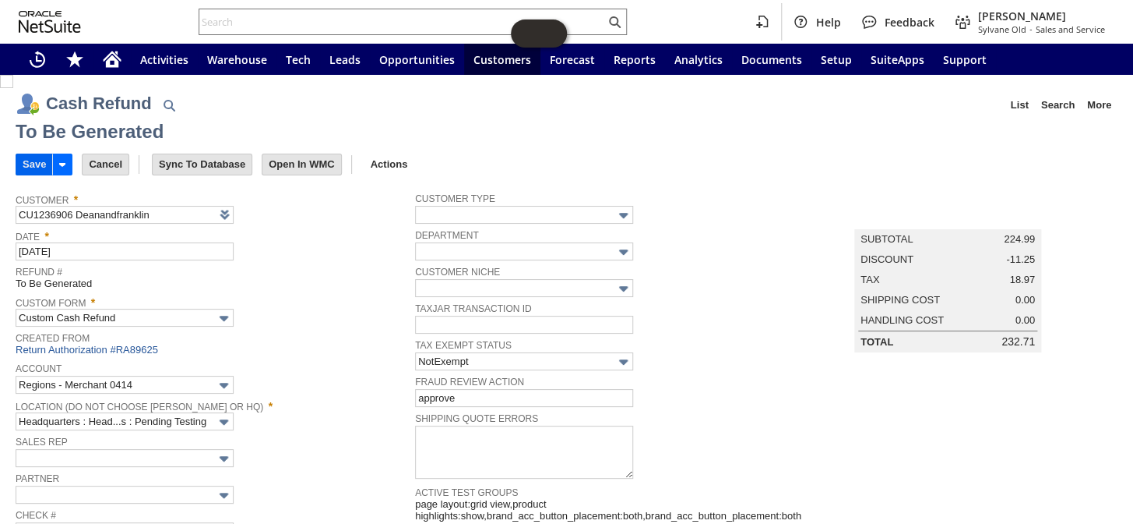
click at [29, 164] on input "Save" at bounding box center [34, 164] width 36 height 20
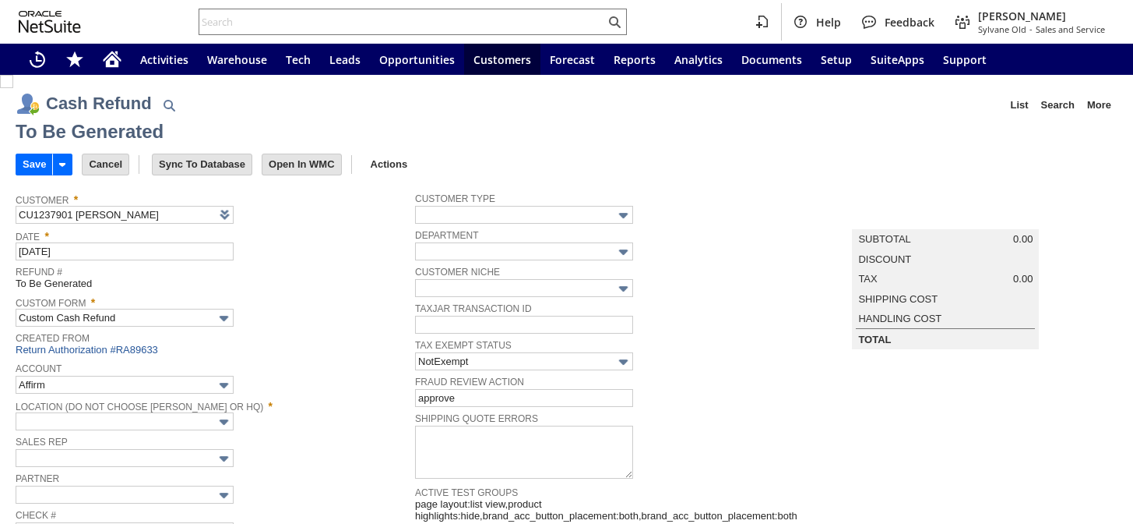
type input "Regions - Merchant 0414"
type input "Headquarters : Head...s : Pending Testing"
type input "Add"
type input "Copy Previous"
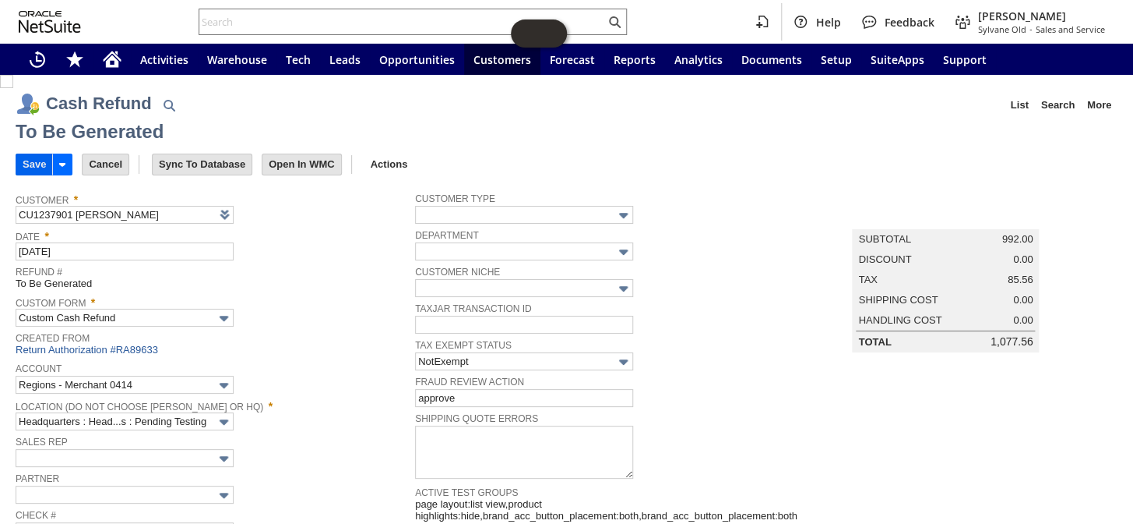
click at [39, 156] on input "Save" at bounding box center [34, 164] width 36 height 20
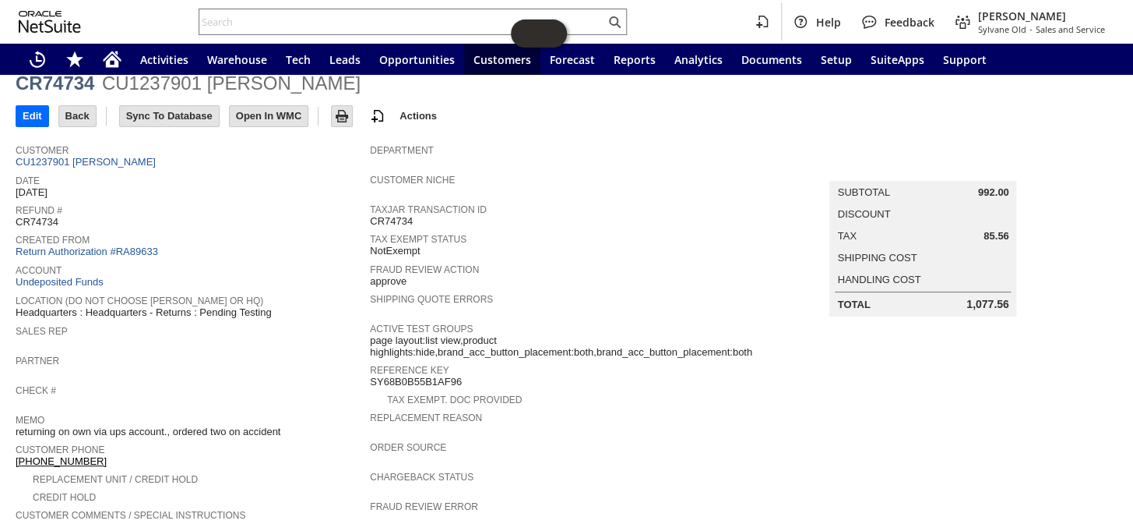
scroll to position [102, 0]
click at [108, 247] on link "Return Authorization #RA89633" at bounding box center [87, 253] width 143 height 12
